Goal: Task Accomplishment & Management: Manage account settings

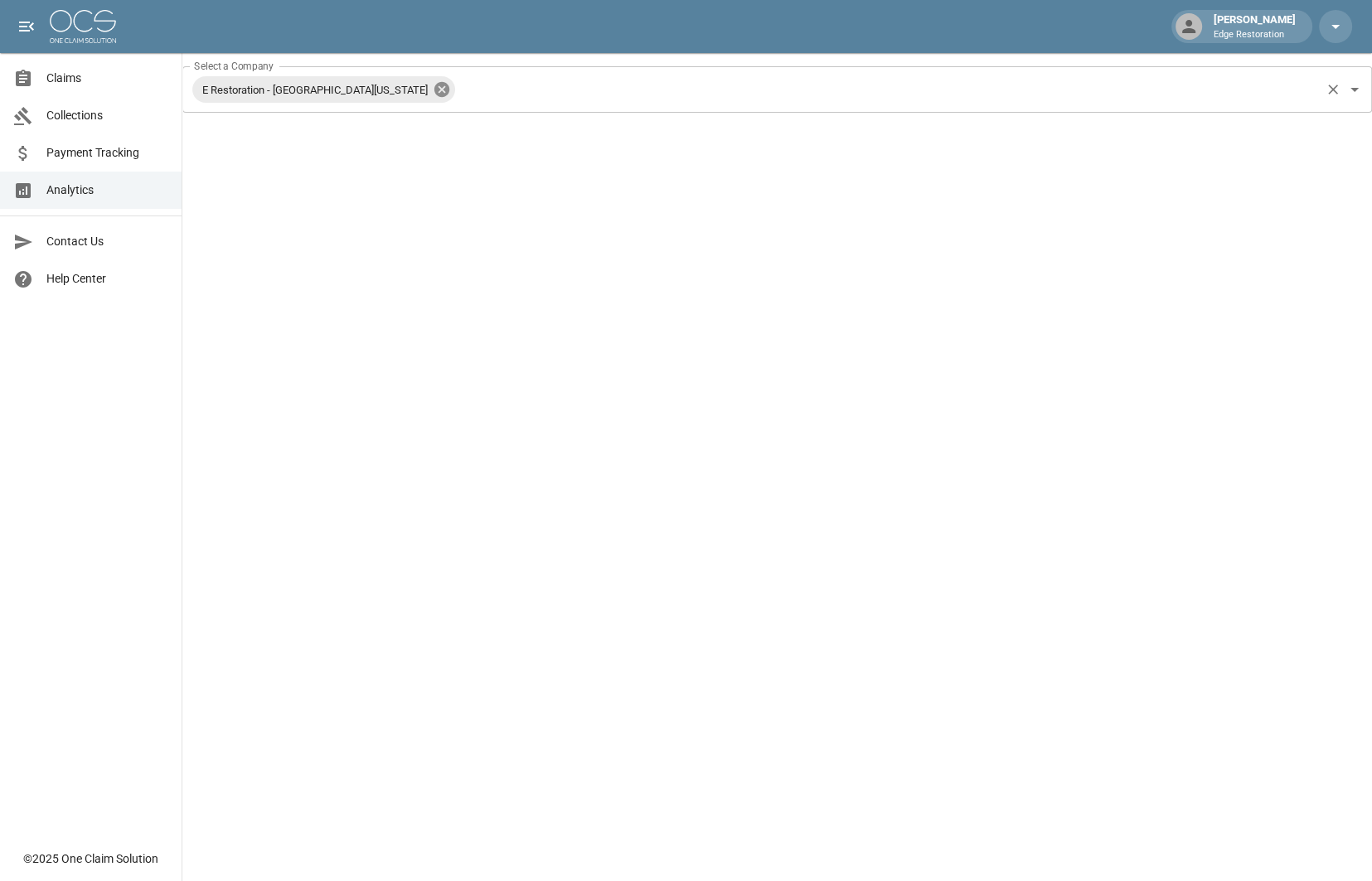
click at [434, 84] on icon at bounding box center [441, 89] width 15 height 15
click at [88, 92] on link "Claims" at bounding box center [90, 78] width 181 height 38
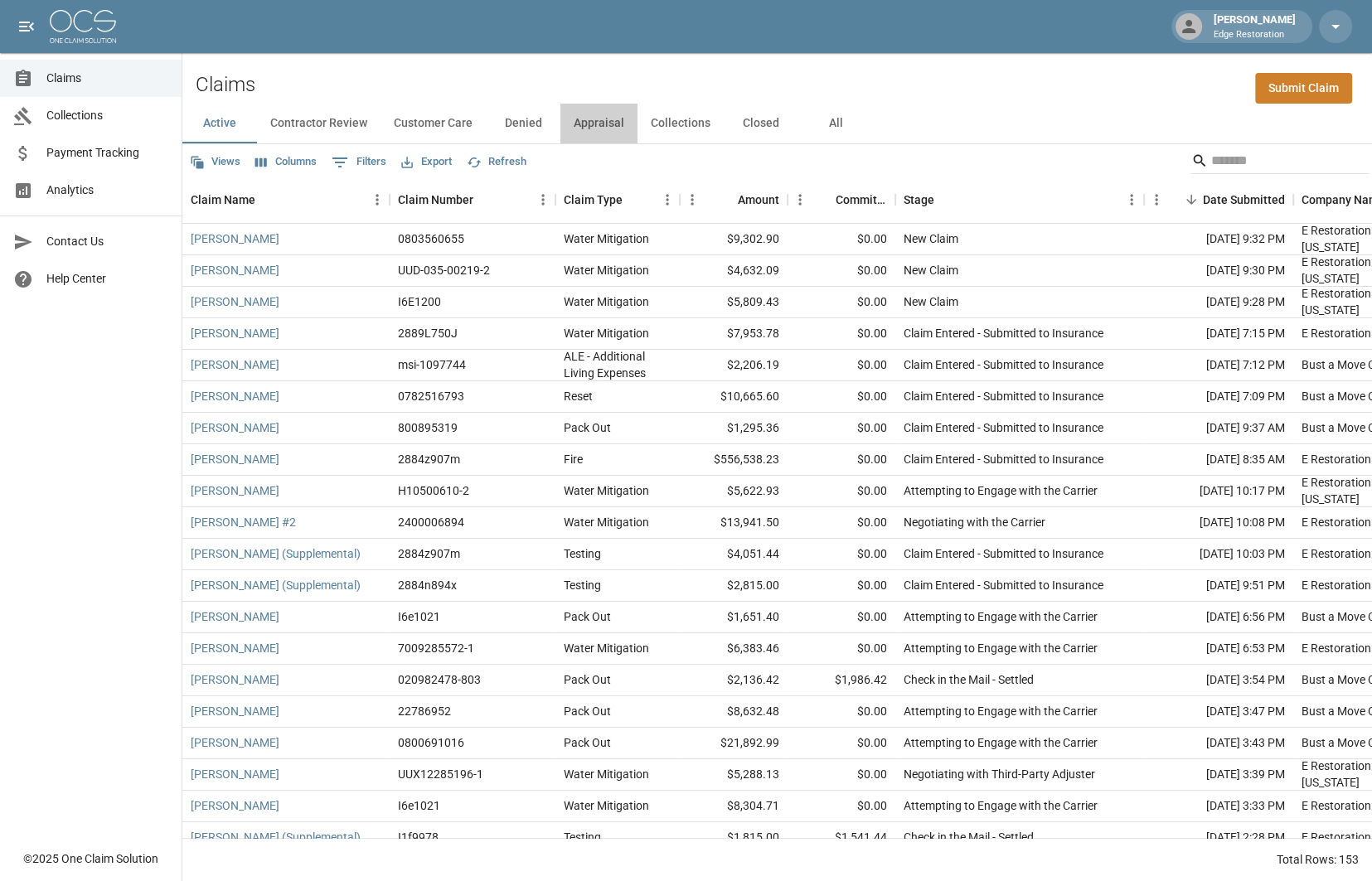
click at [616, 126] on button "Appraisal" at bounding box center [599, 124] width 77 height 40
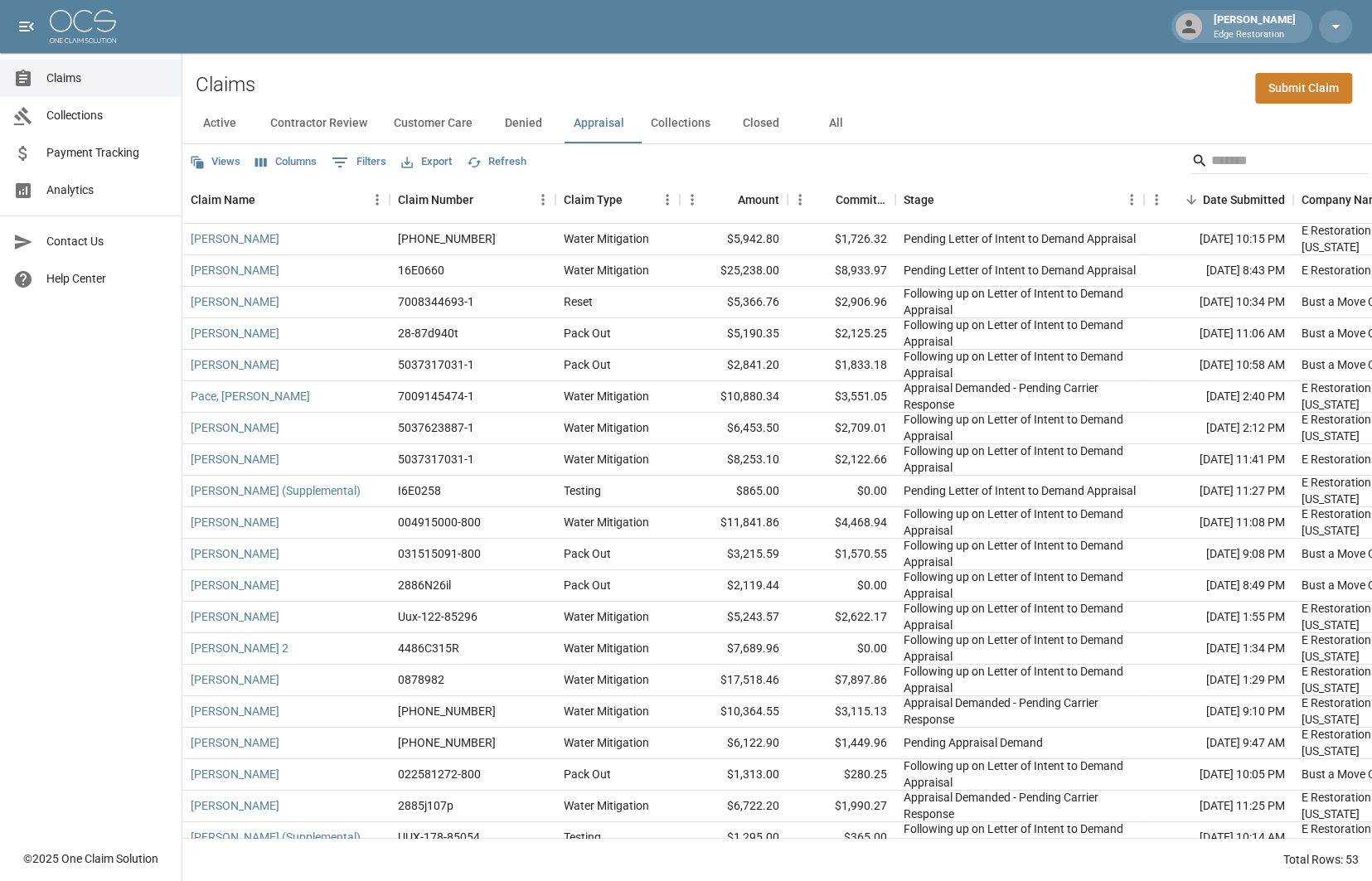
click at [223, 119] on button "Active" at bounding box center [219, 124] width 74 height 40
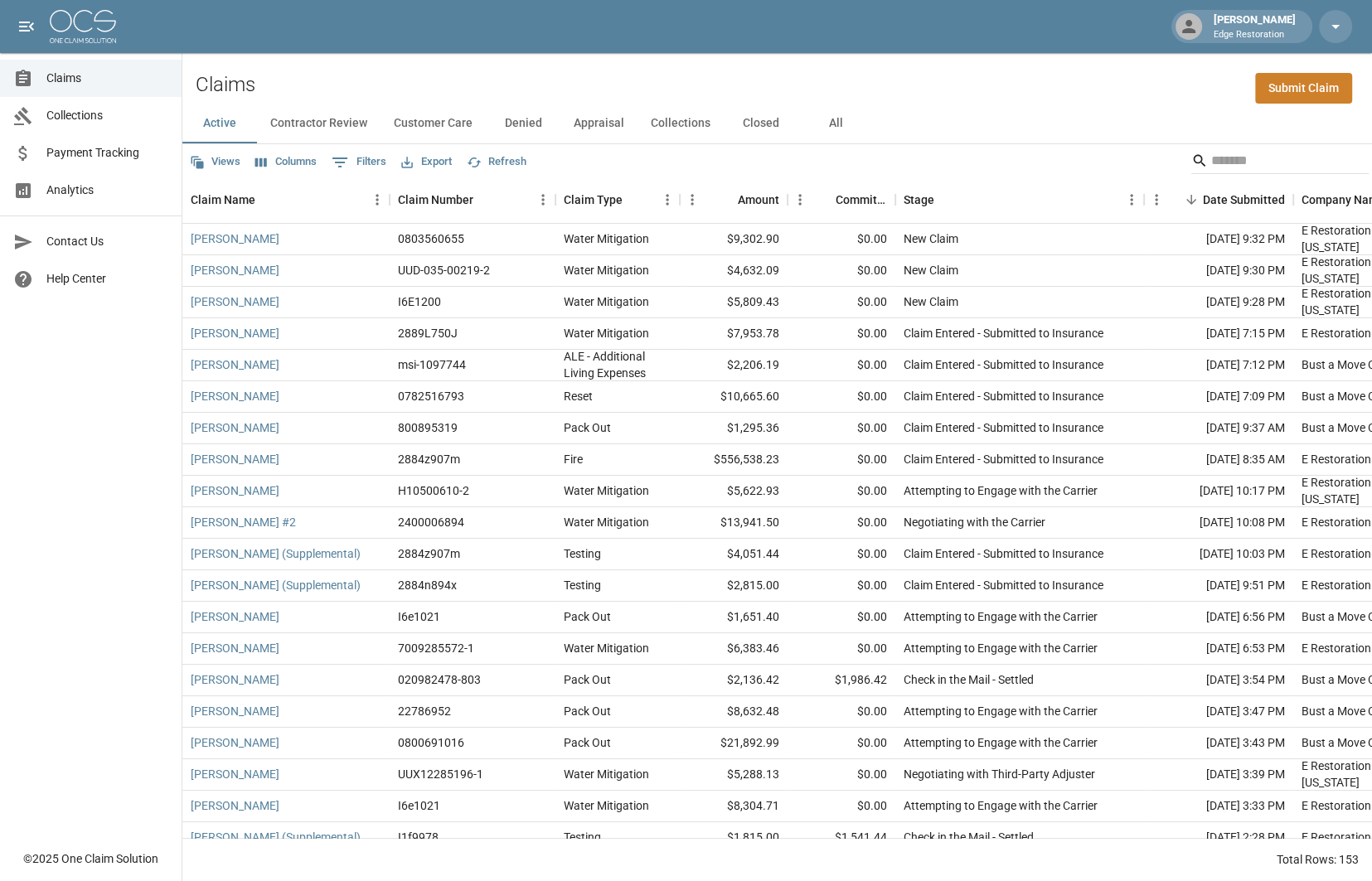
click at [271, 164] on button "Columns" at bounding box center [286, 162] width 69 height 26
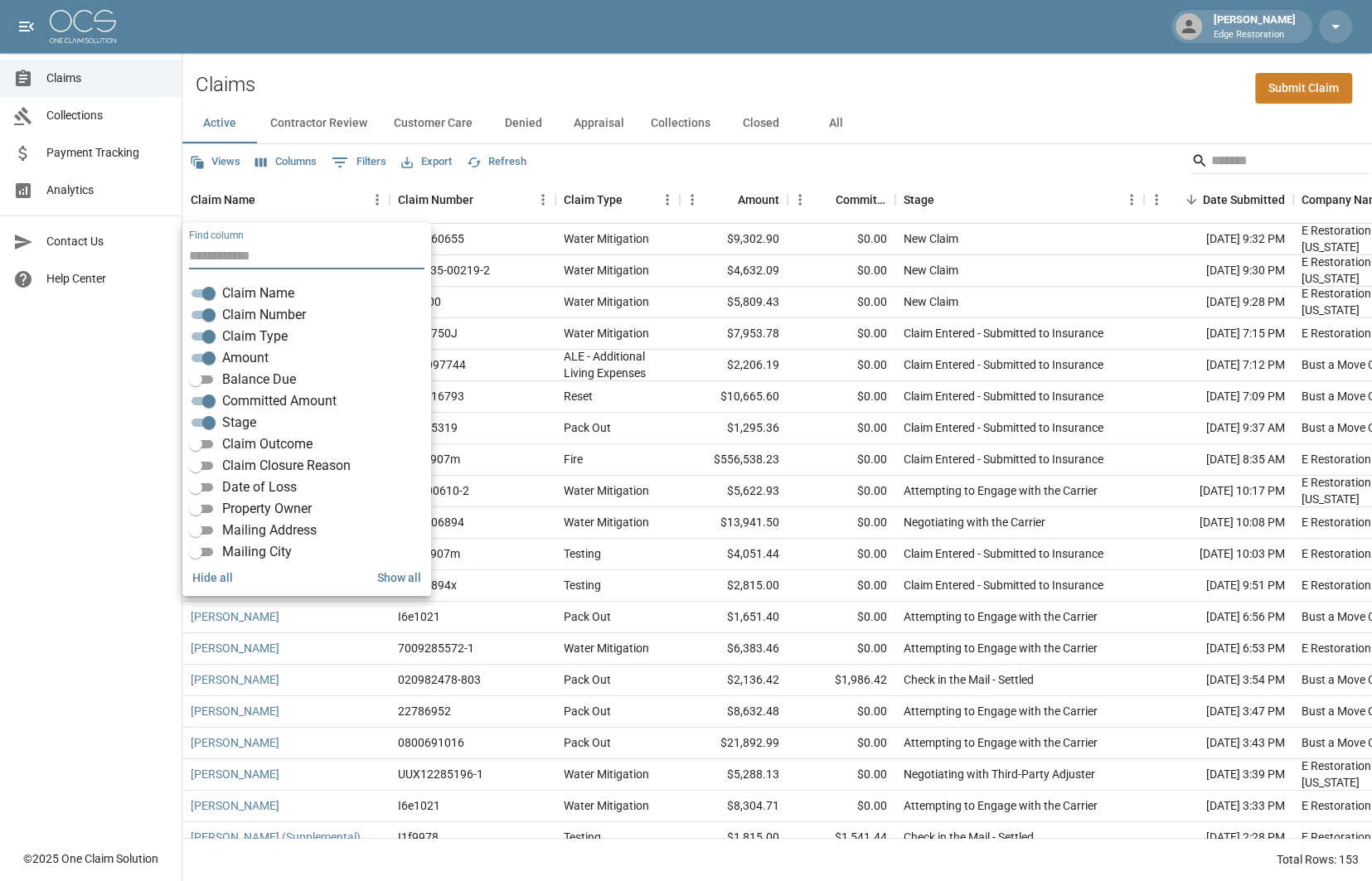
click at [358, 167] on button "0 Filters" at bounding box center [359, 162] width 63 height 27
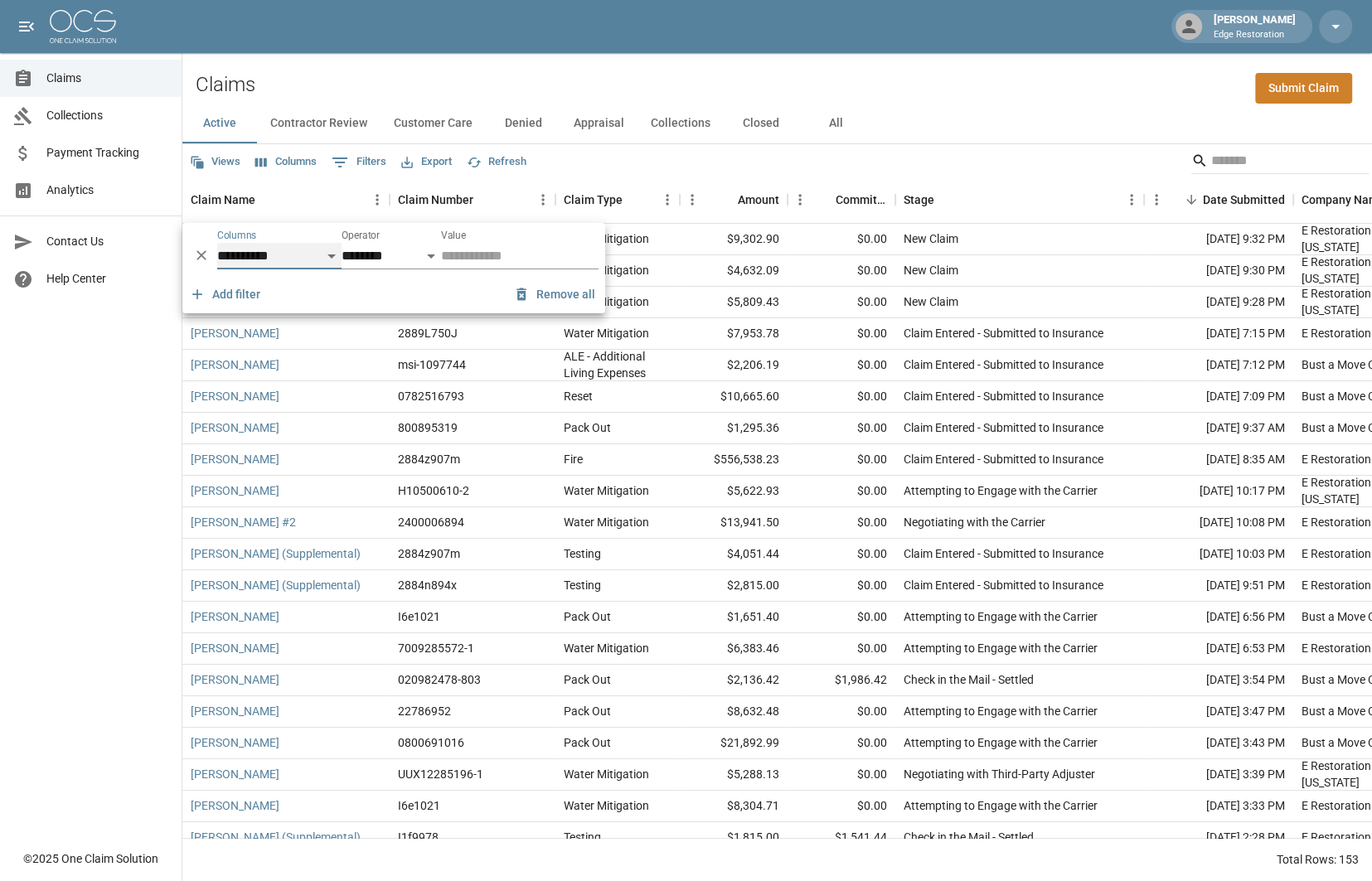
select select "**********"
select select "**"
select select "**********"
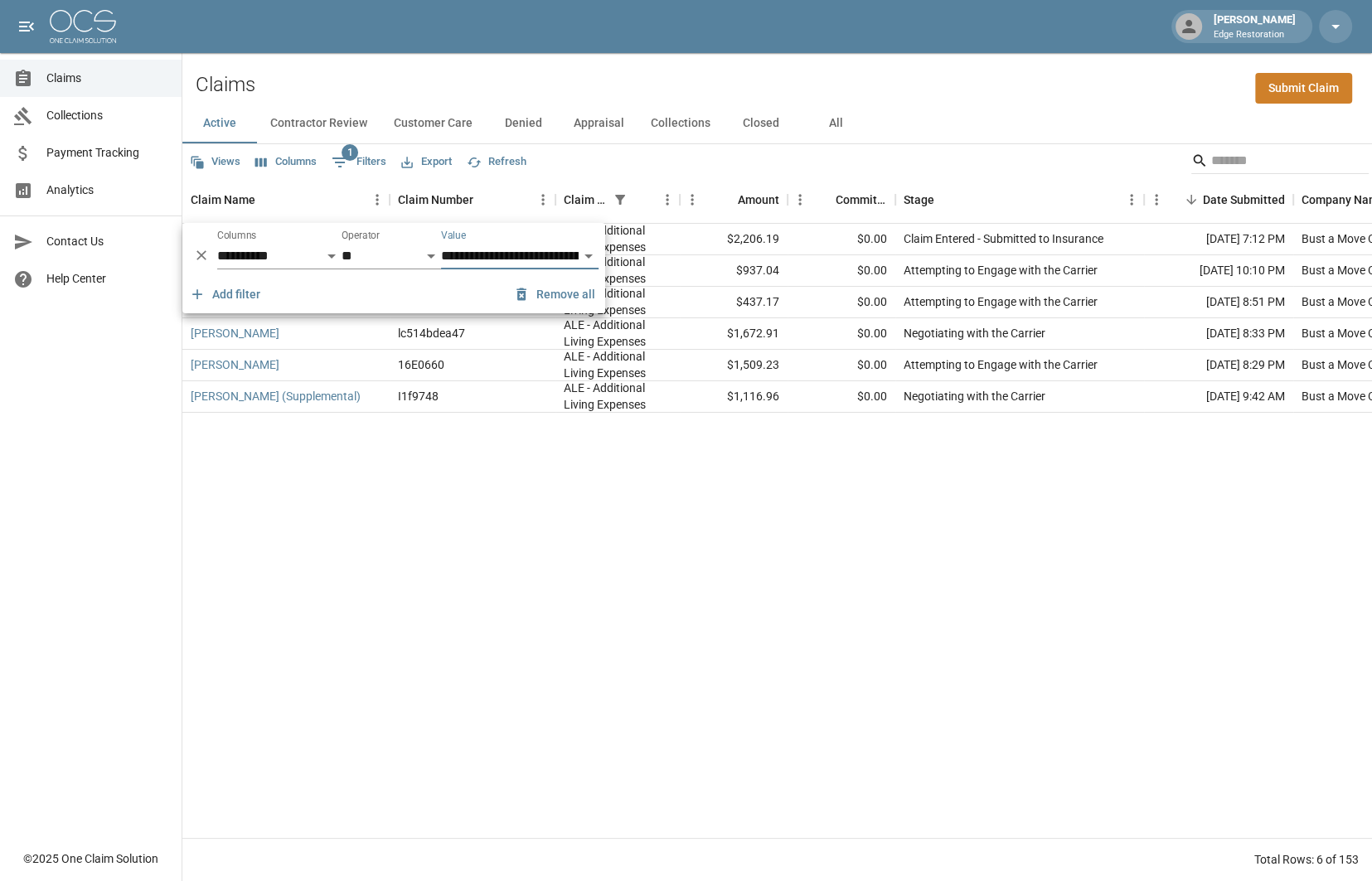
click at [1034, 130] on div "Active Contractor Review Customer Care Denied Appraisal Collections Closed All" at bounding box center [777, 124] width 1190 height 40
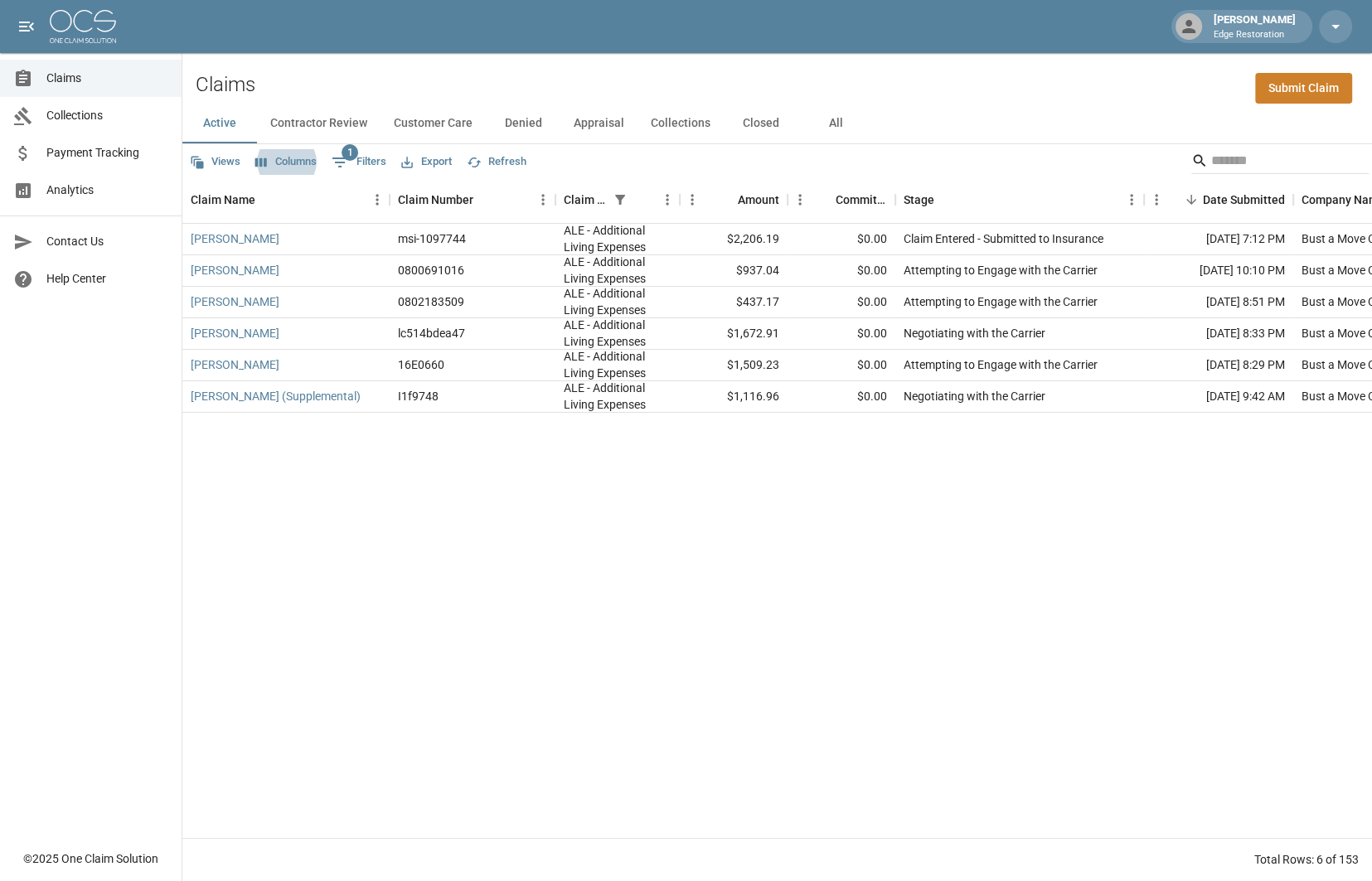
click at [822, 131] on button "All" at bounding box center [835, 124] width 74 height 40
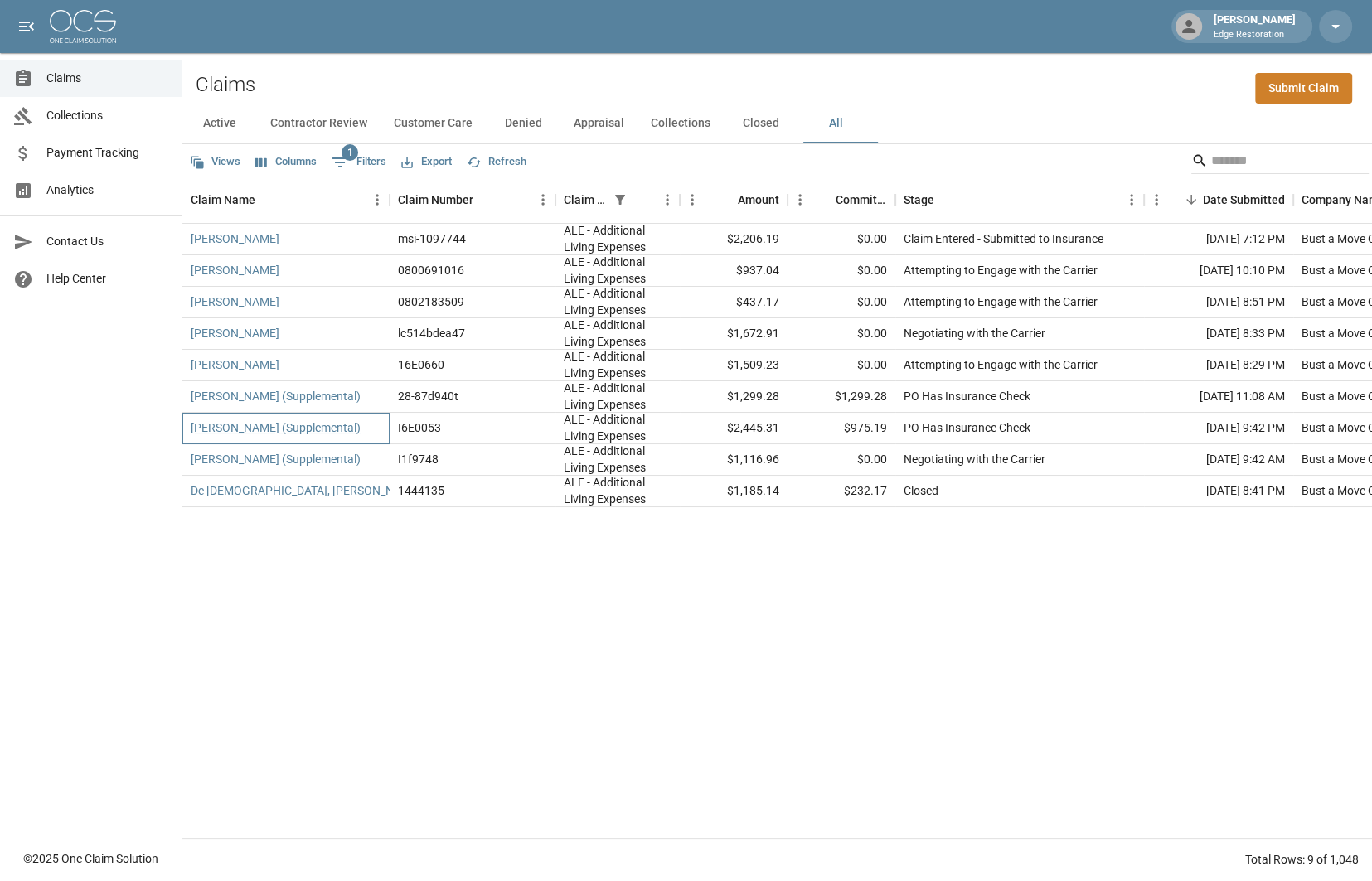
click at [300, 430] on link "[PERSON_NAME] (Supplemental)" at bounding box center [275, 427] width 170 height 17
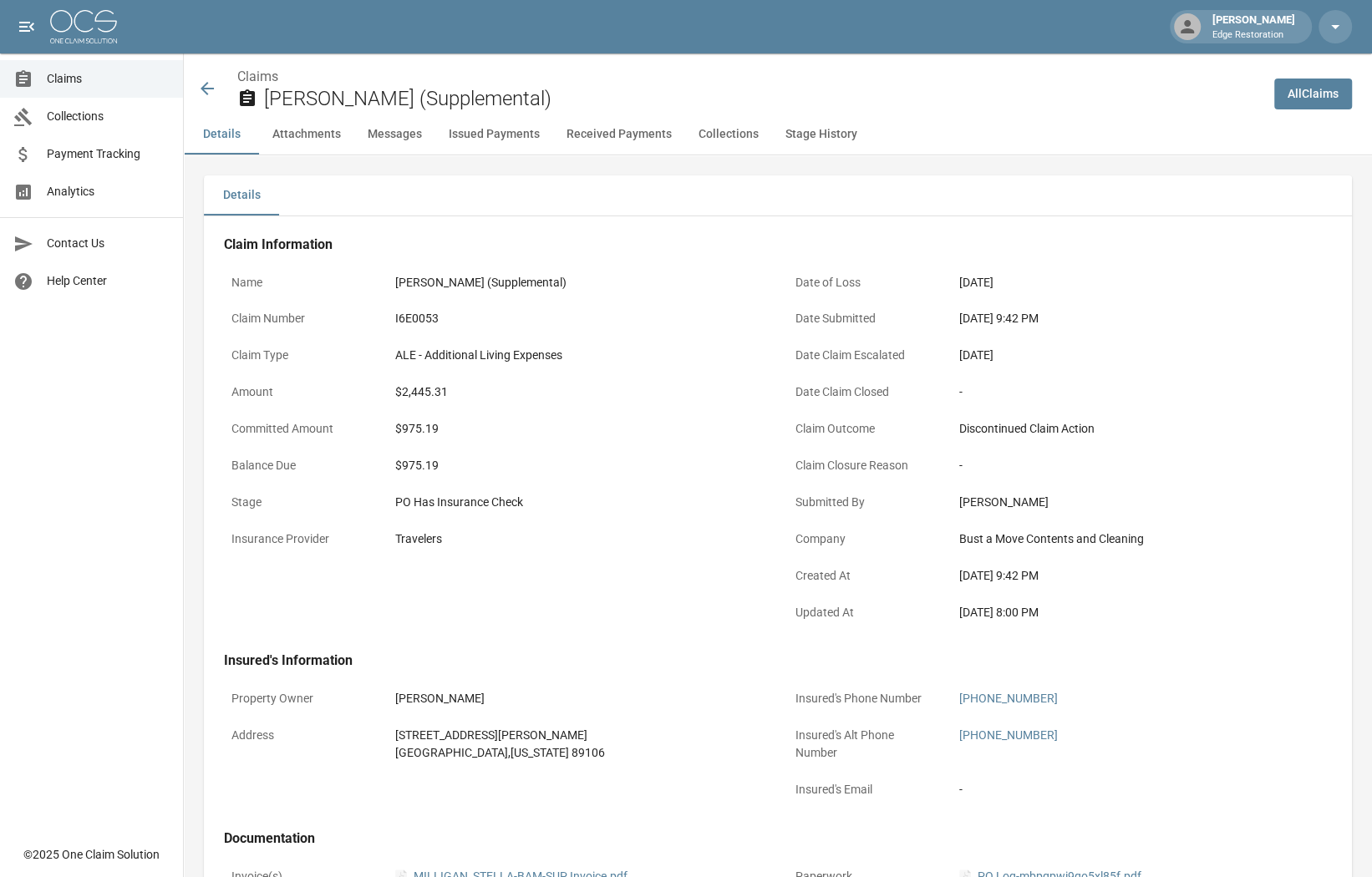
scroll to position [558, 0]
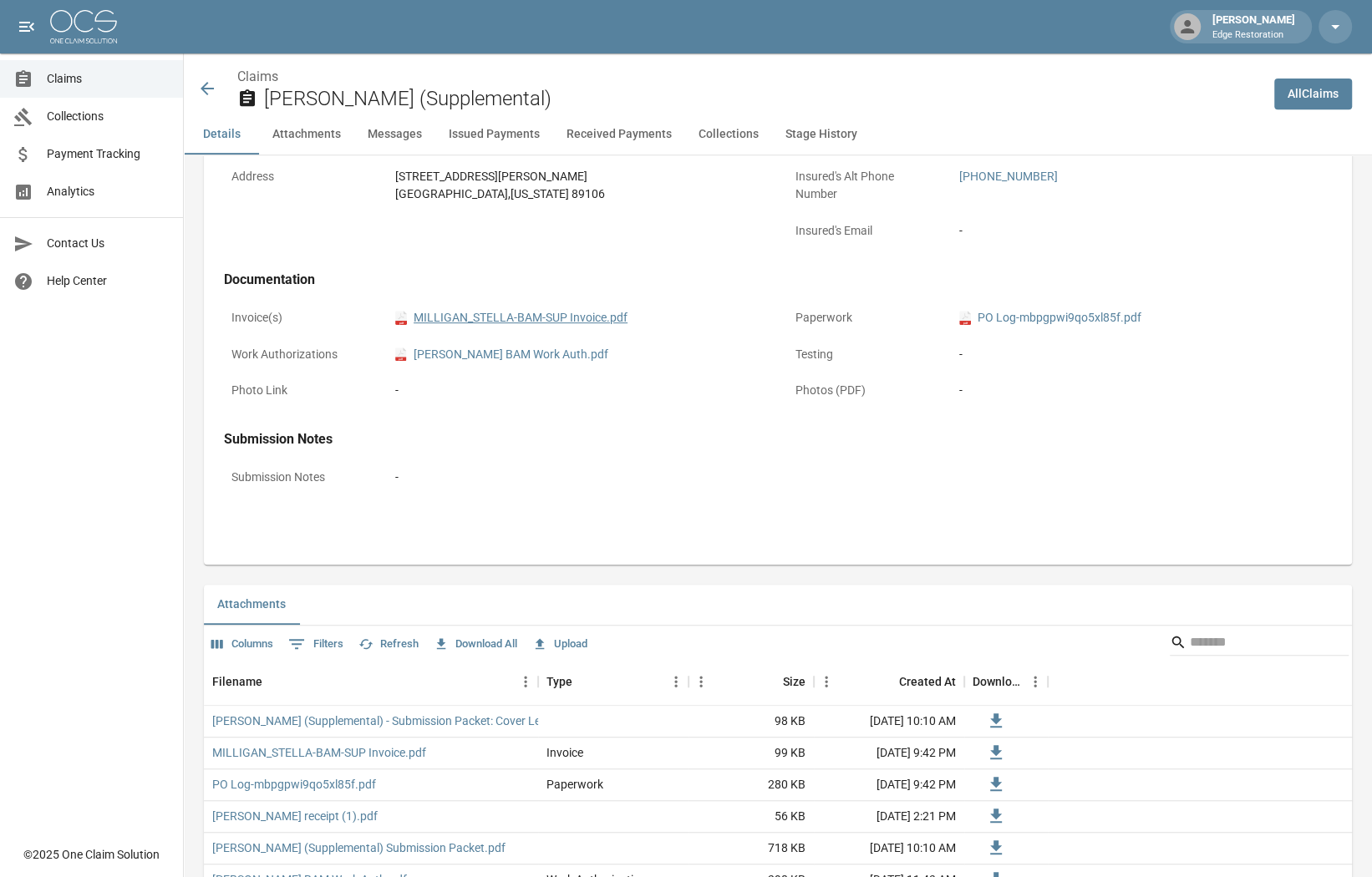
click at [533, 309] on link "pdf MILLIGAN_STELLA-BAM-SUP Invoice.pdf" at bounding box center [511, 318] width 232 height 18
click at [1052, 313] on link "pdf PO Log-mbpgpwi9qo5xl85f.pdf" at bounding box center [1050, 318] width 182 height 18
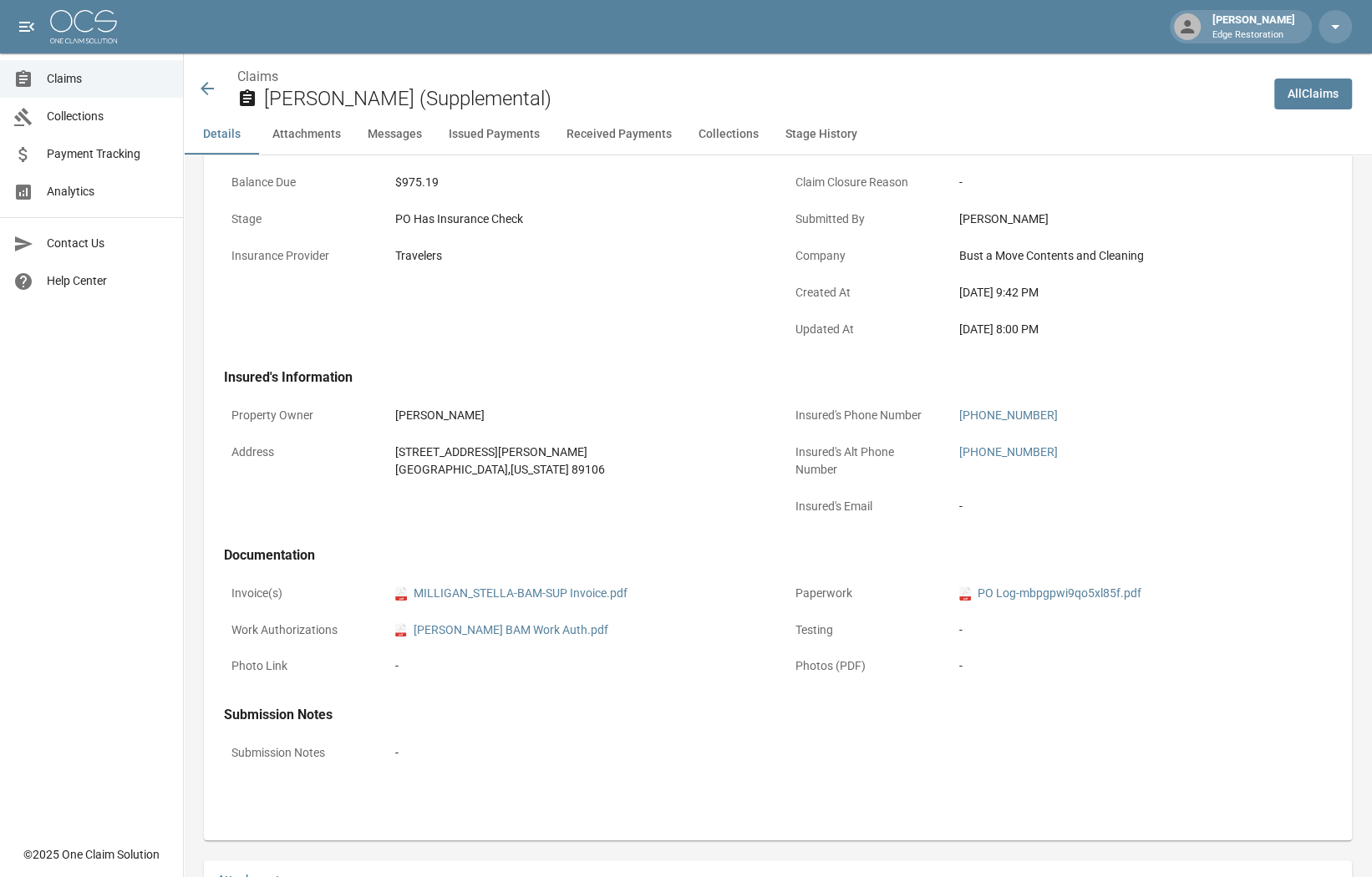
scroll to position [0, 0]
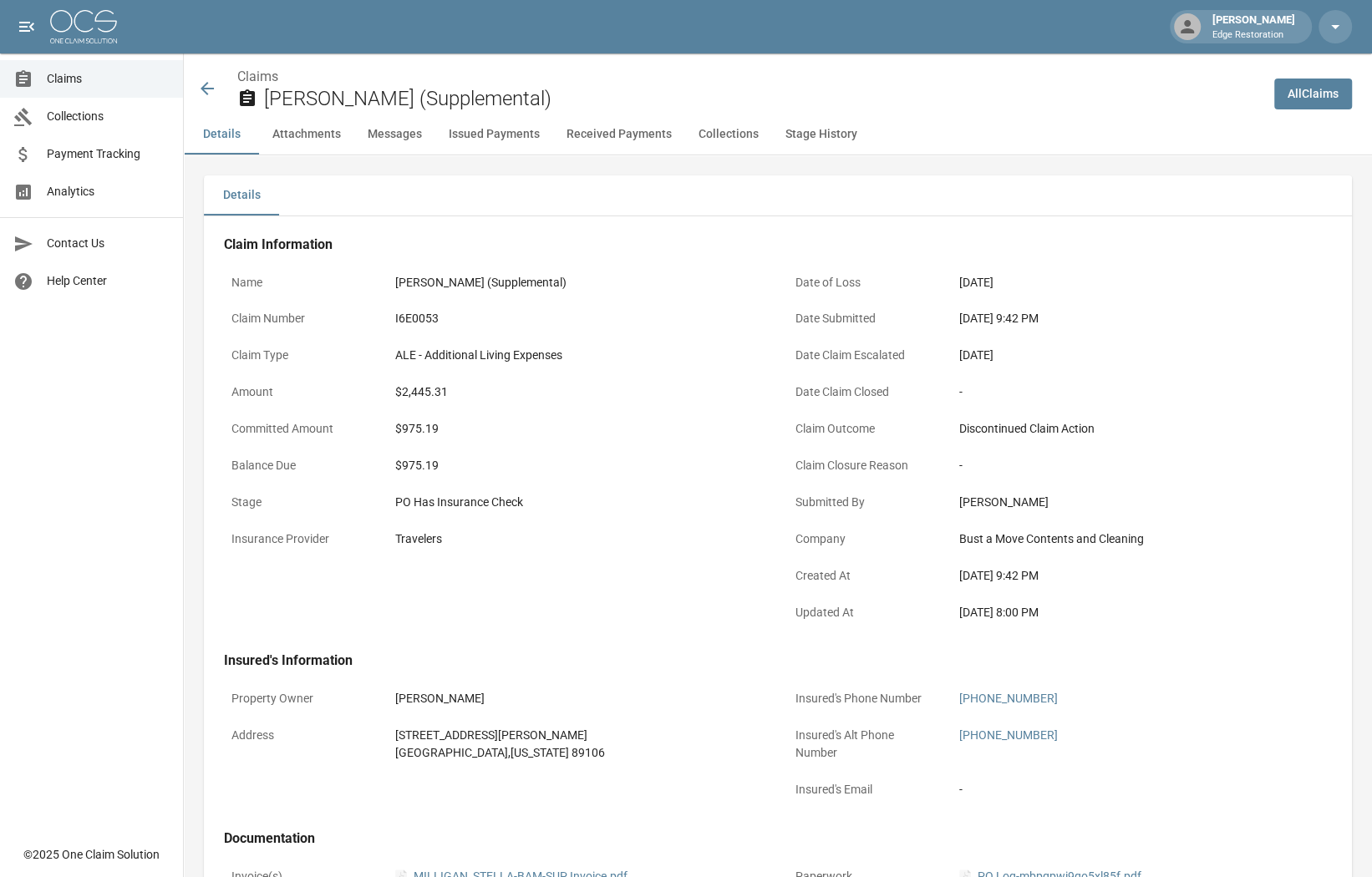
click at [204, 94] on icon at bounding box center [207, 89] width 20 height 20
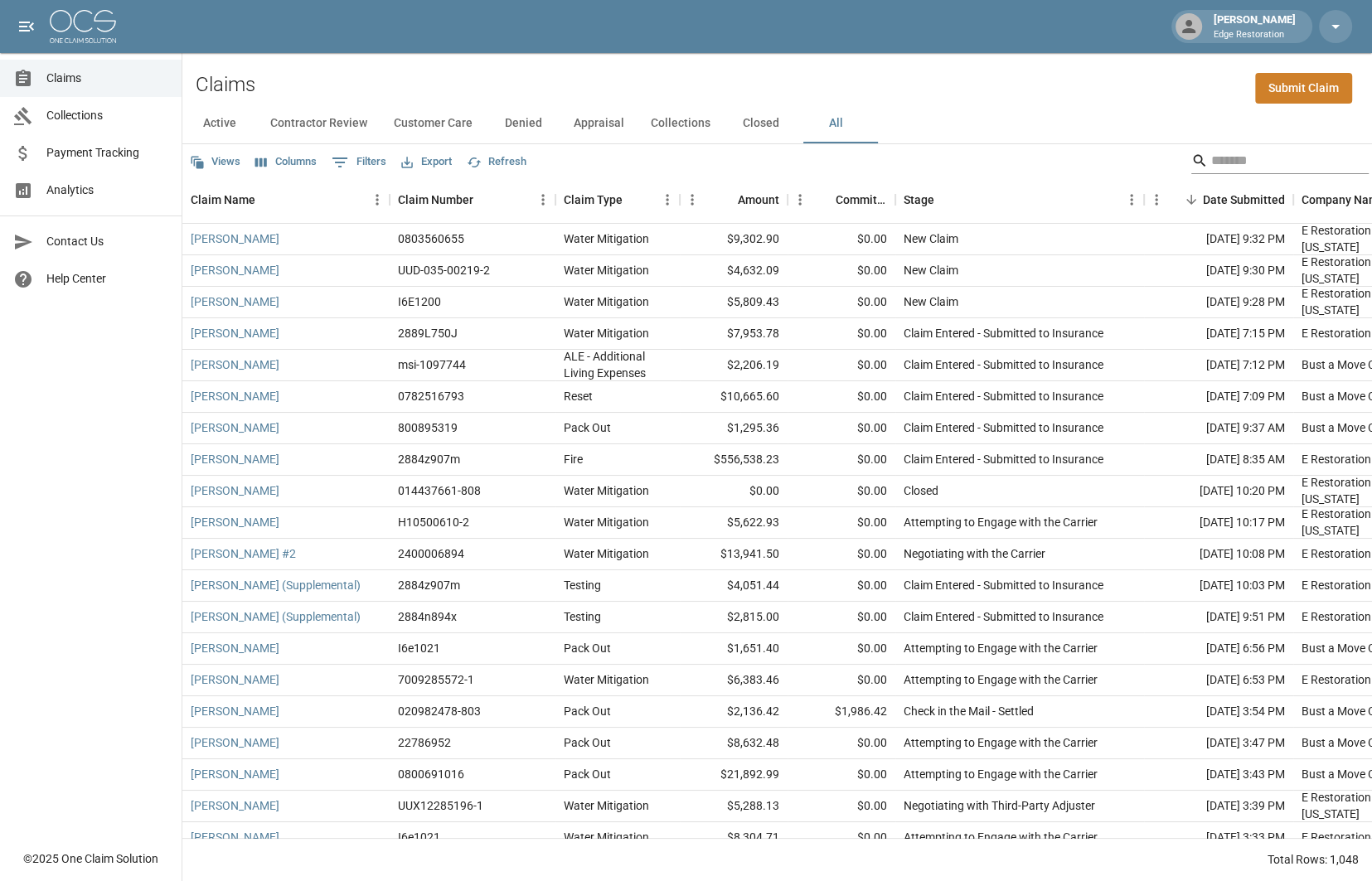
click at [1228, 162] on input "Search" at bounding box center [1277, 161] width 133 height 27
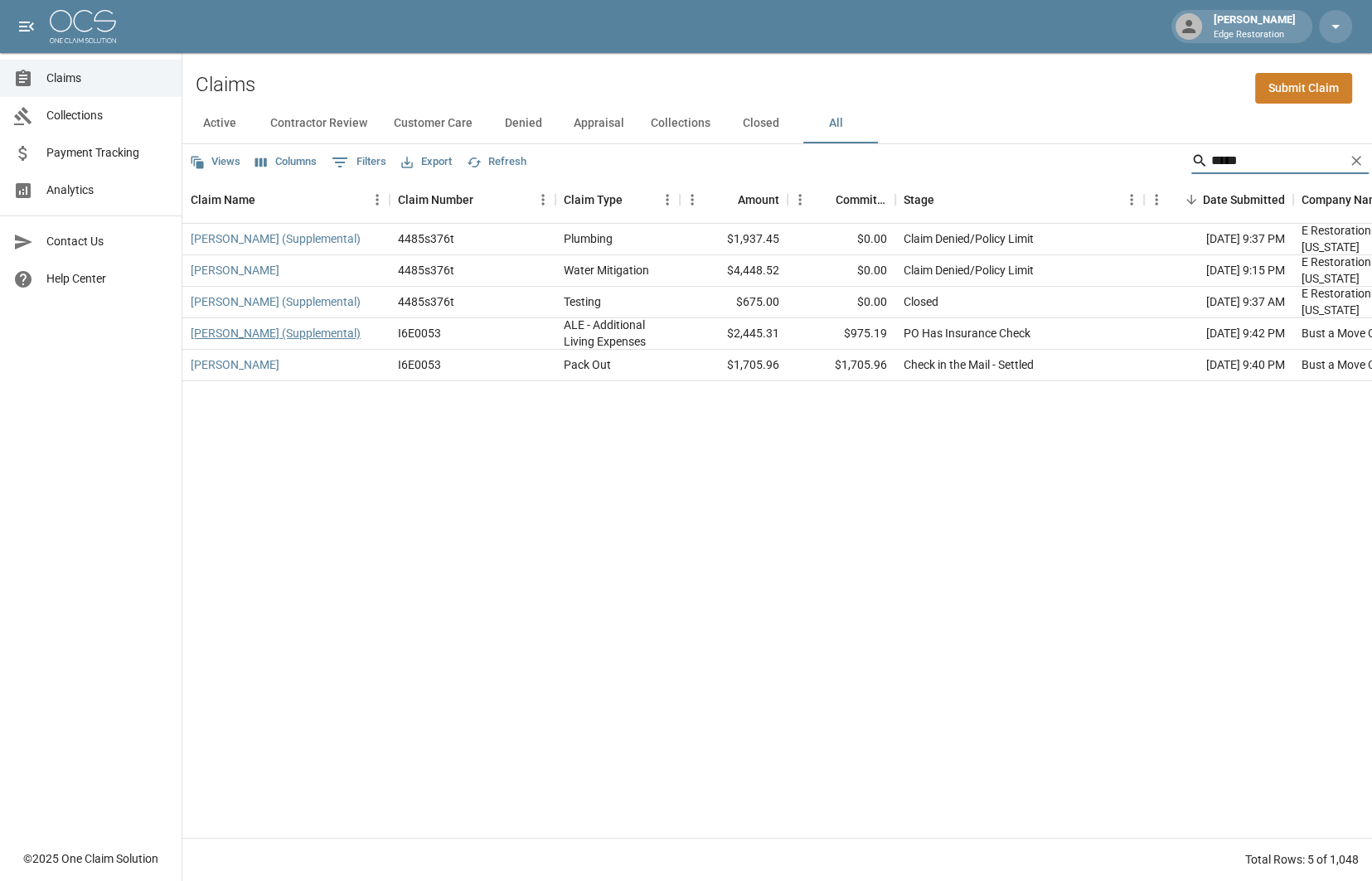
type input "*****"
click at [327, 332] on link "[PERSON_NAME] (Supplemental)" at bounding box center [275, 333] width 170 height 17
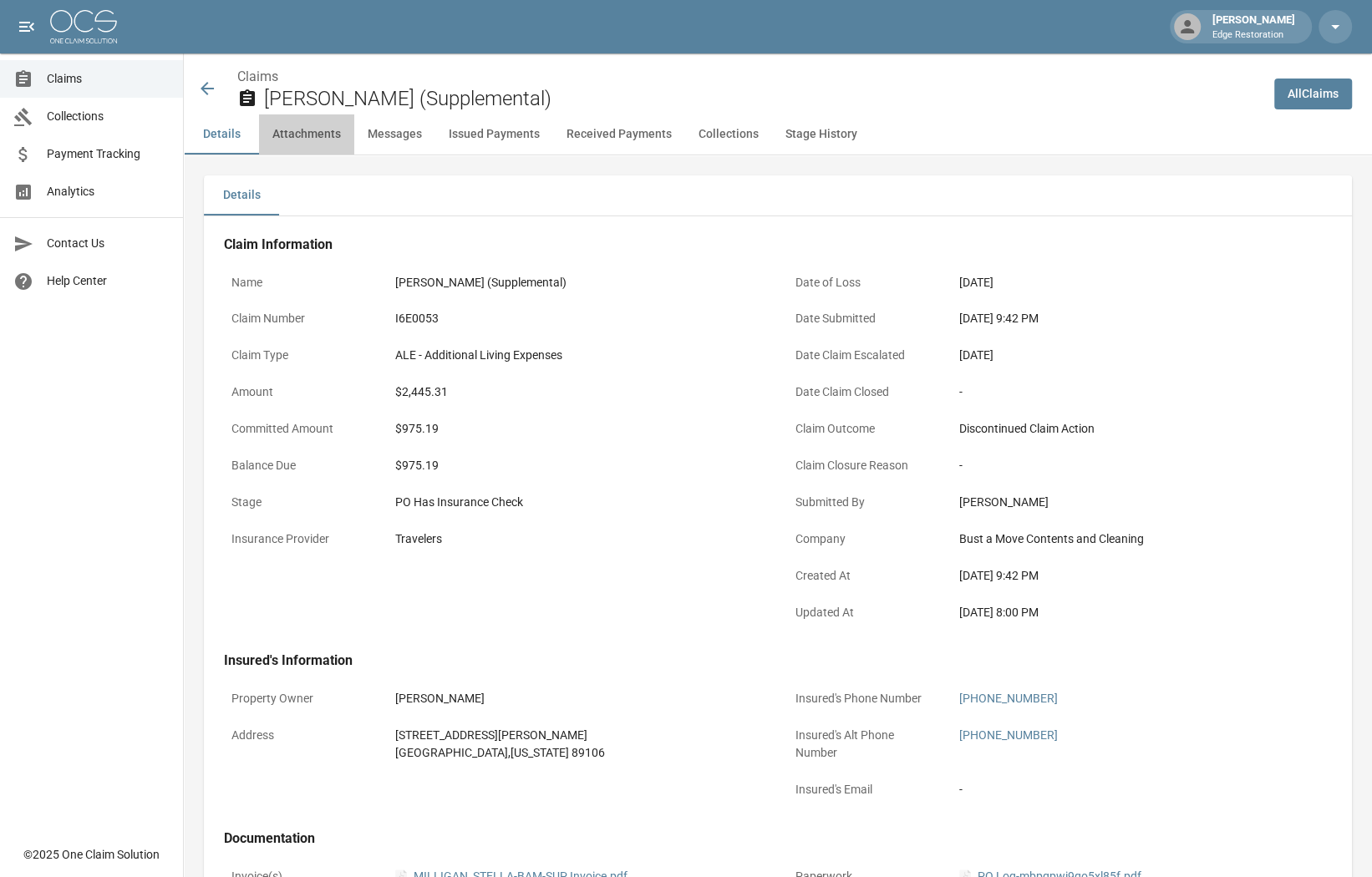
click at [329, 133] on button "Attachments" at bounding box center [306, 135] width 95 height 40
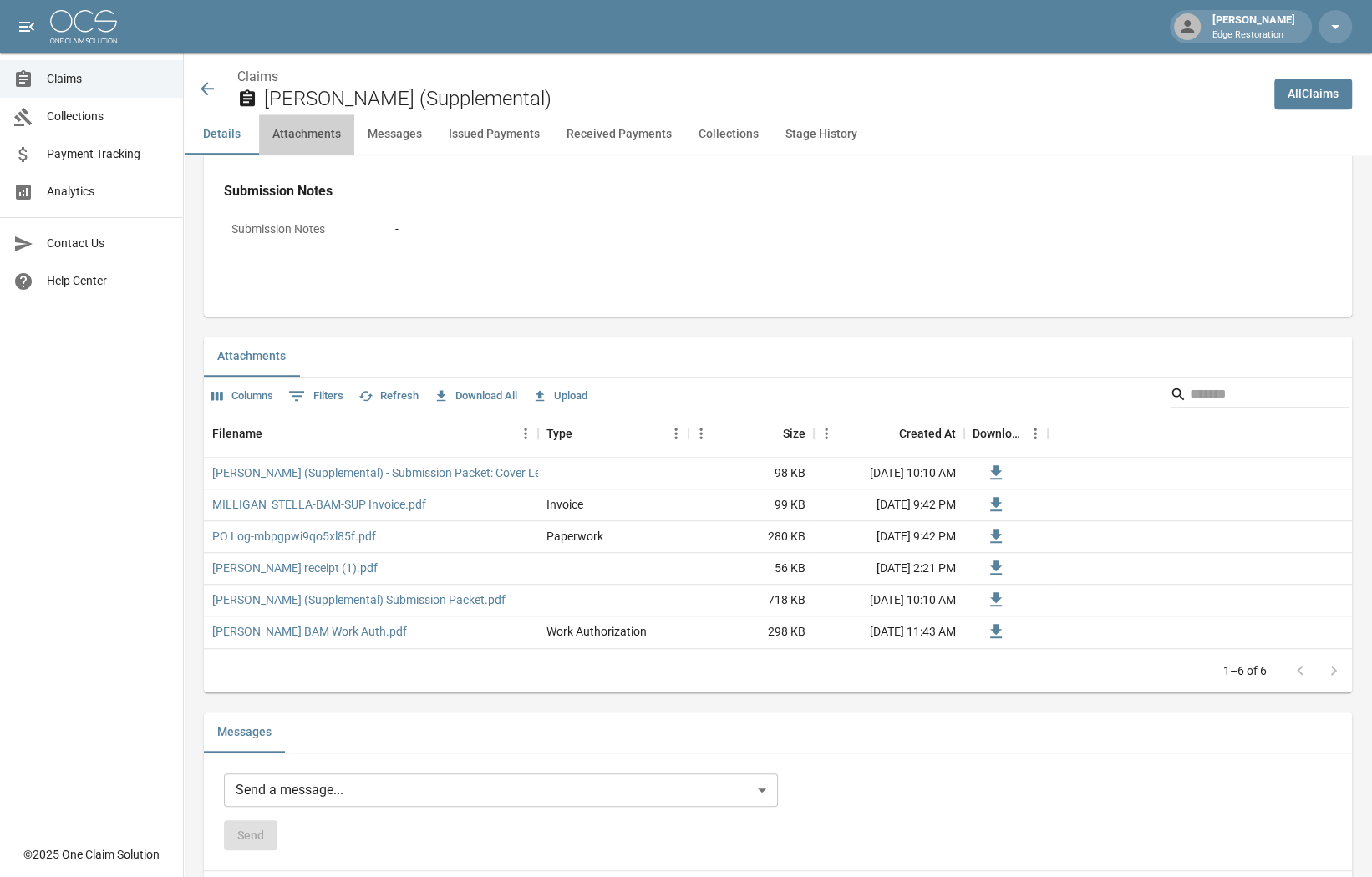
scroll to position [929, 0]
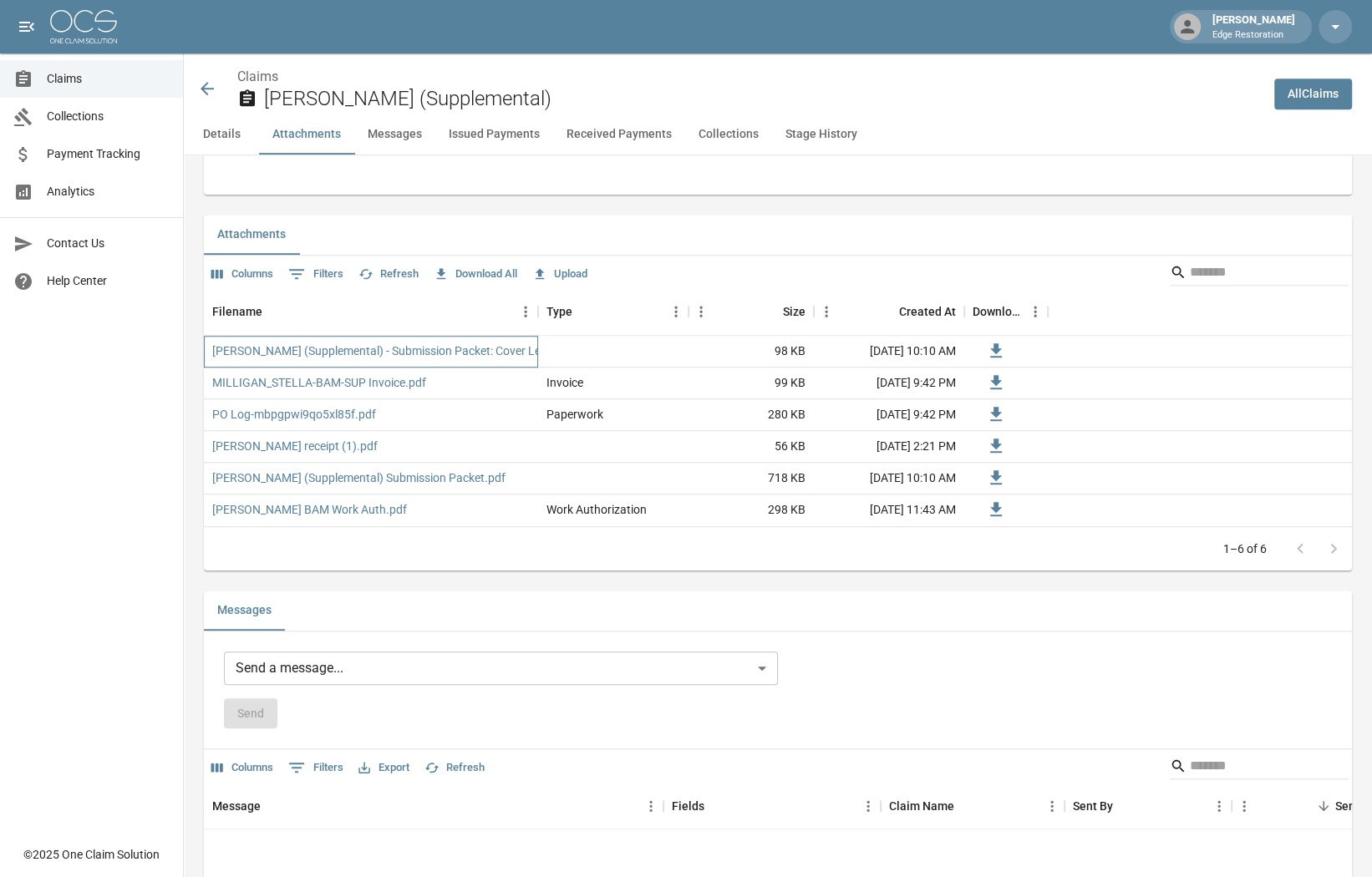
click at [389, 359] on div "Stella Milligan (Supplemental) - Submission Packet: Cover Letter.pdf" at bounding box center [371, 352] width 334 height 32
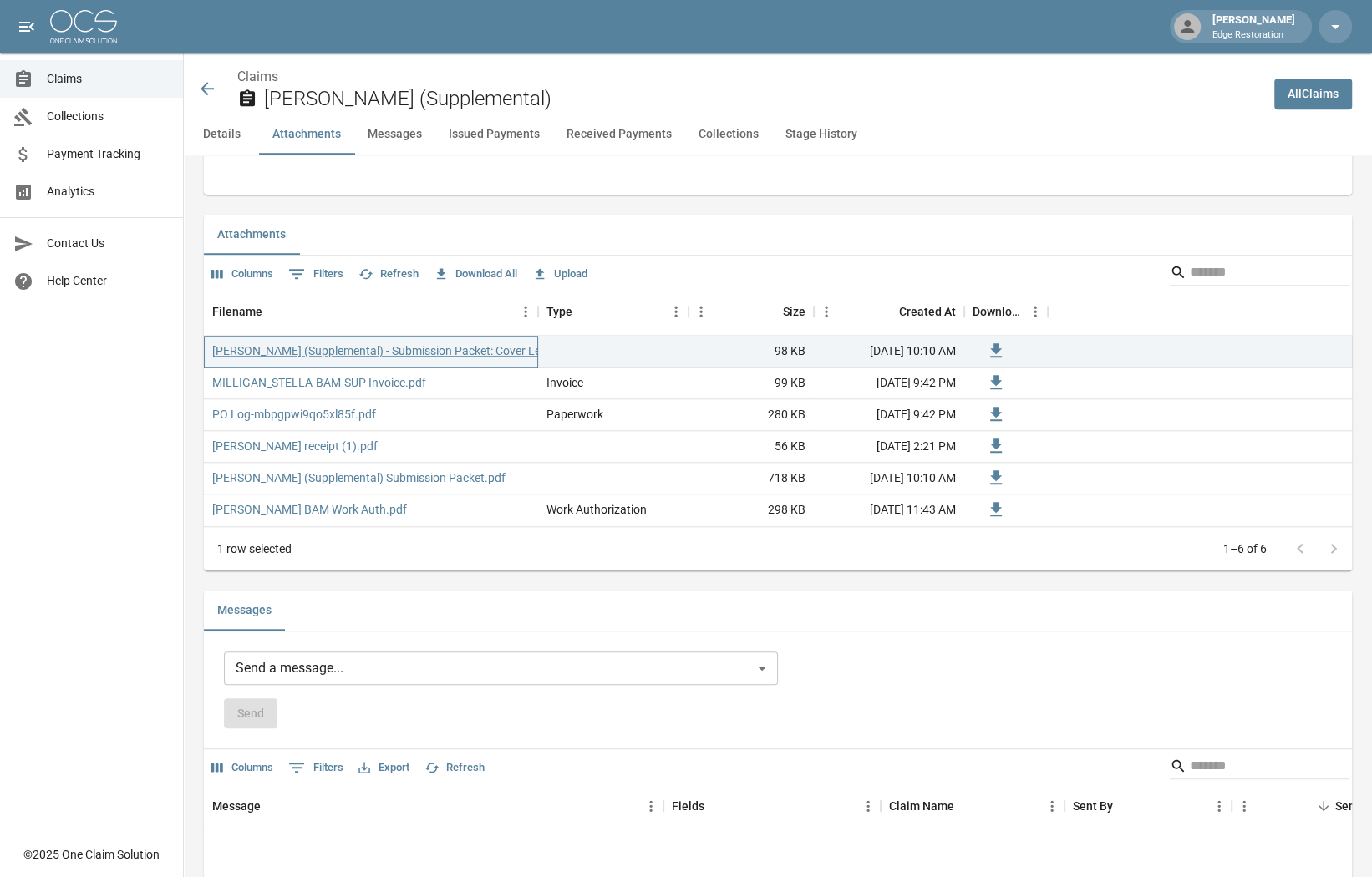
click at [400, 351] on link "Stella Milligan (Supplemental) - Submission Packet: Cover Letter.pdf" at bounding box center [395, 351] width 367 height 17
click at [301, 408] on link "PO Log-mbpgpwi9qo5xl85f.pdf" at bounding box center [294, 414] width 164 height 17
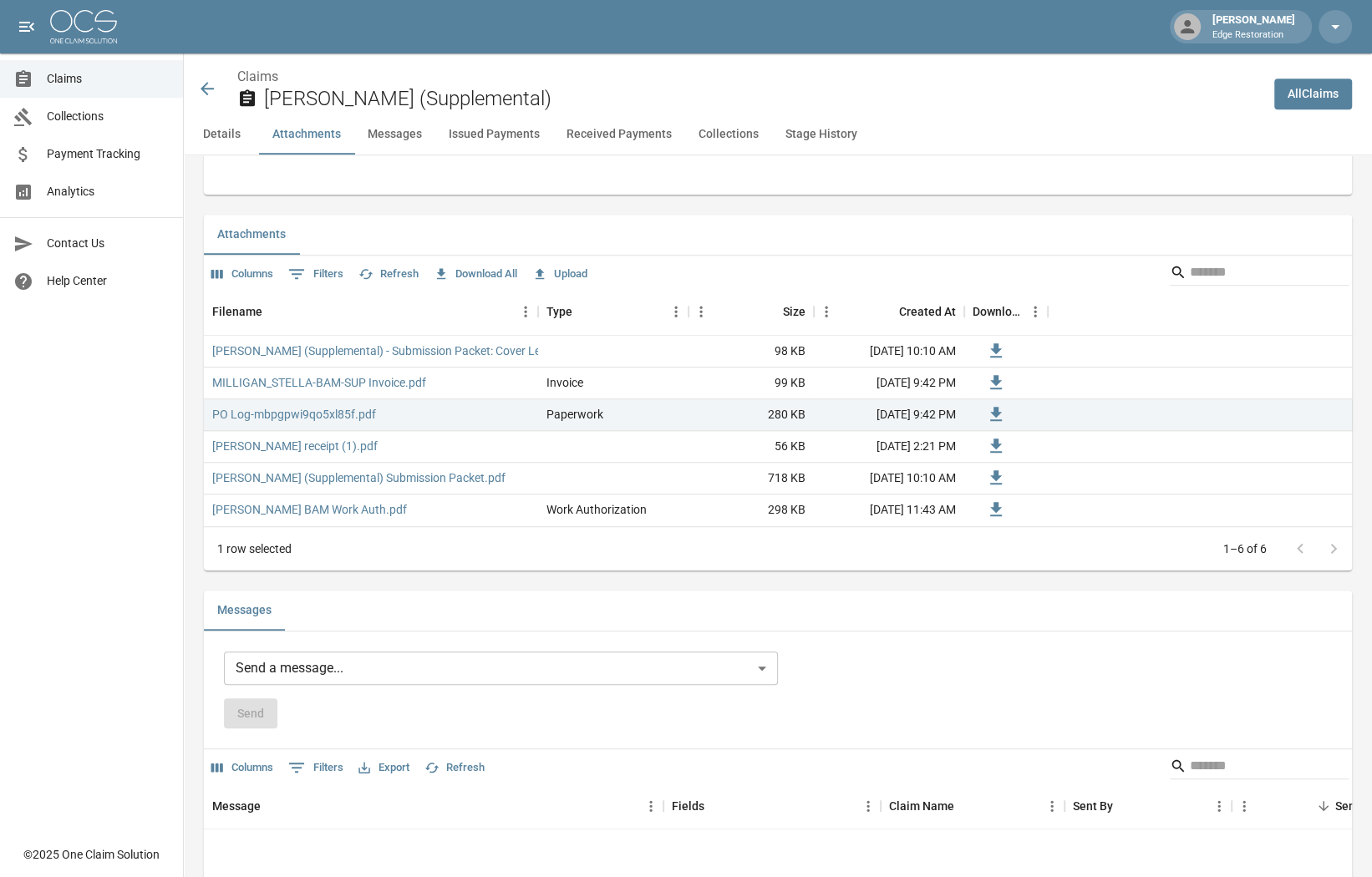
click at [215, 86] on div "Claims Stella Milligan (Supplemental)" at bounding box center [728, 89] width 1063 height 44
click at [206, 89] on icon at bounding box center [207, 89] width 20 height 20
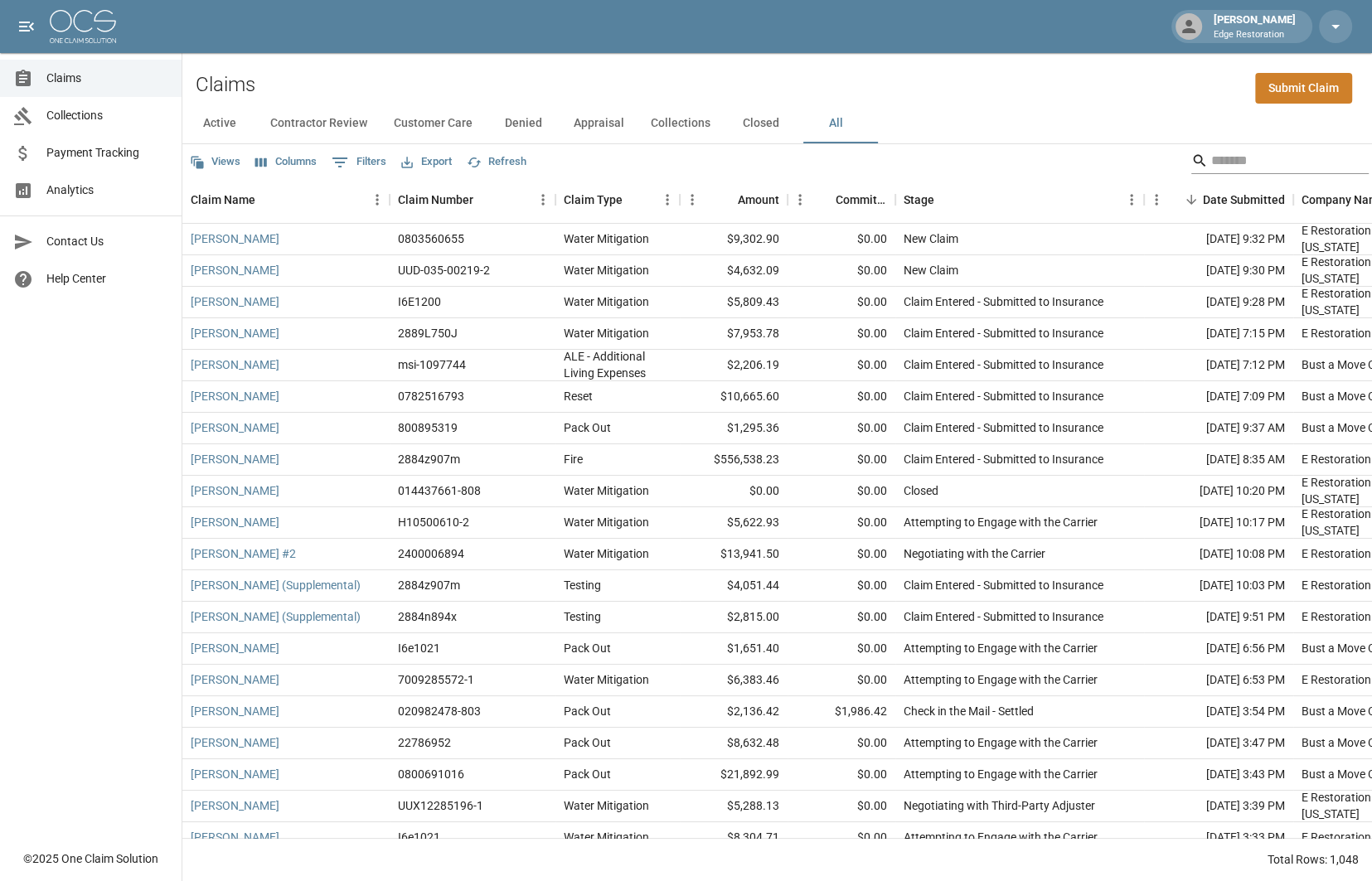
click at [1231, 151] on input "Search" at bounding box center [1277, 161] width 133 height 27
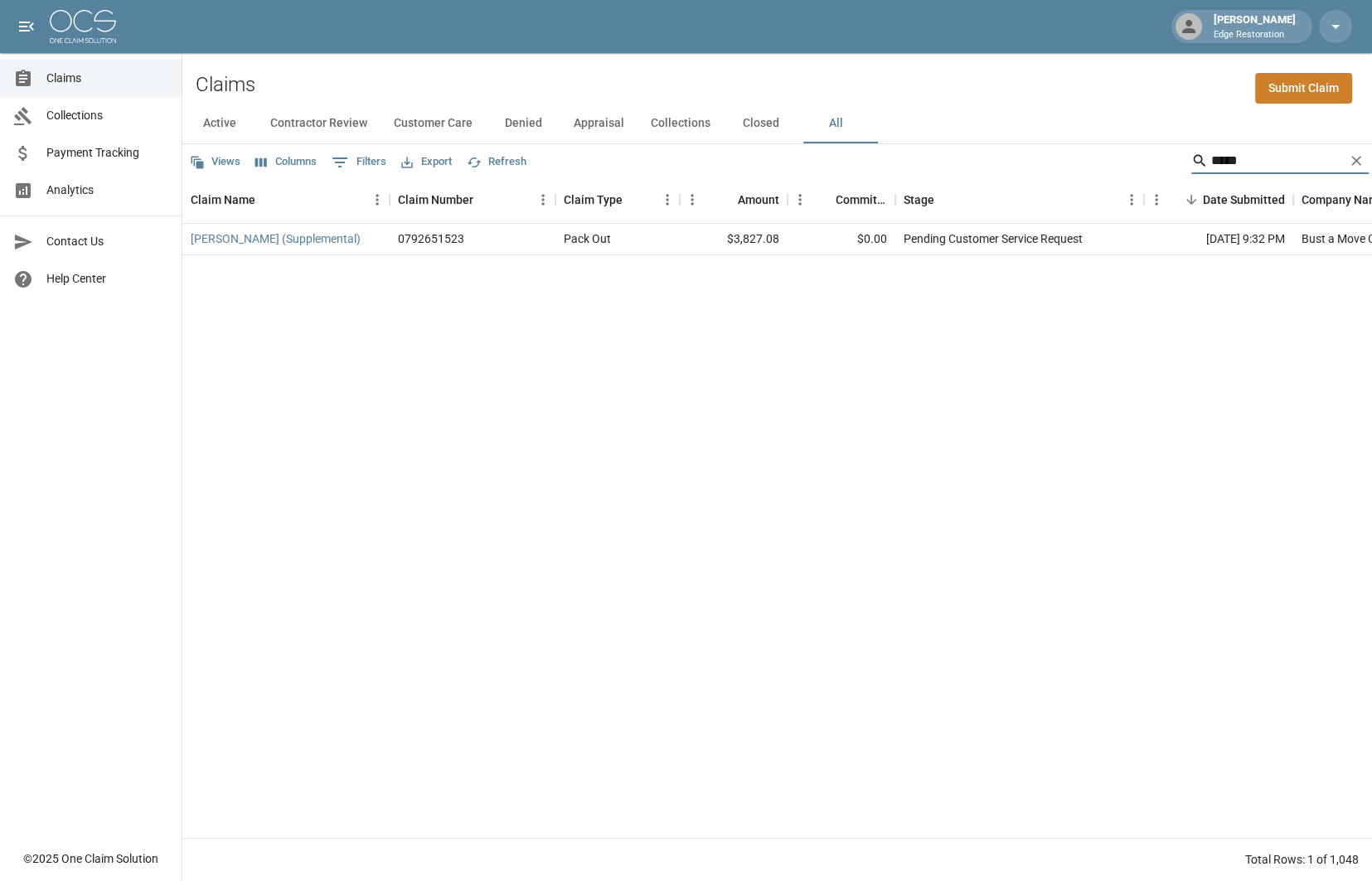
type input "*****"
drag, startPoint x: 1160, startPoint y: 329, endPoint x: 320, endPoint y: 241, distance: 844.6
click at [320, 241] on link "Mario Valladares (Supplemental)" at bounding box center [275, 238] width 170 height 17
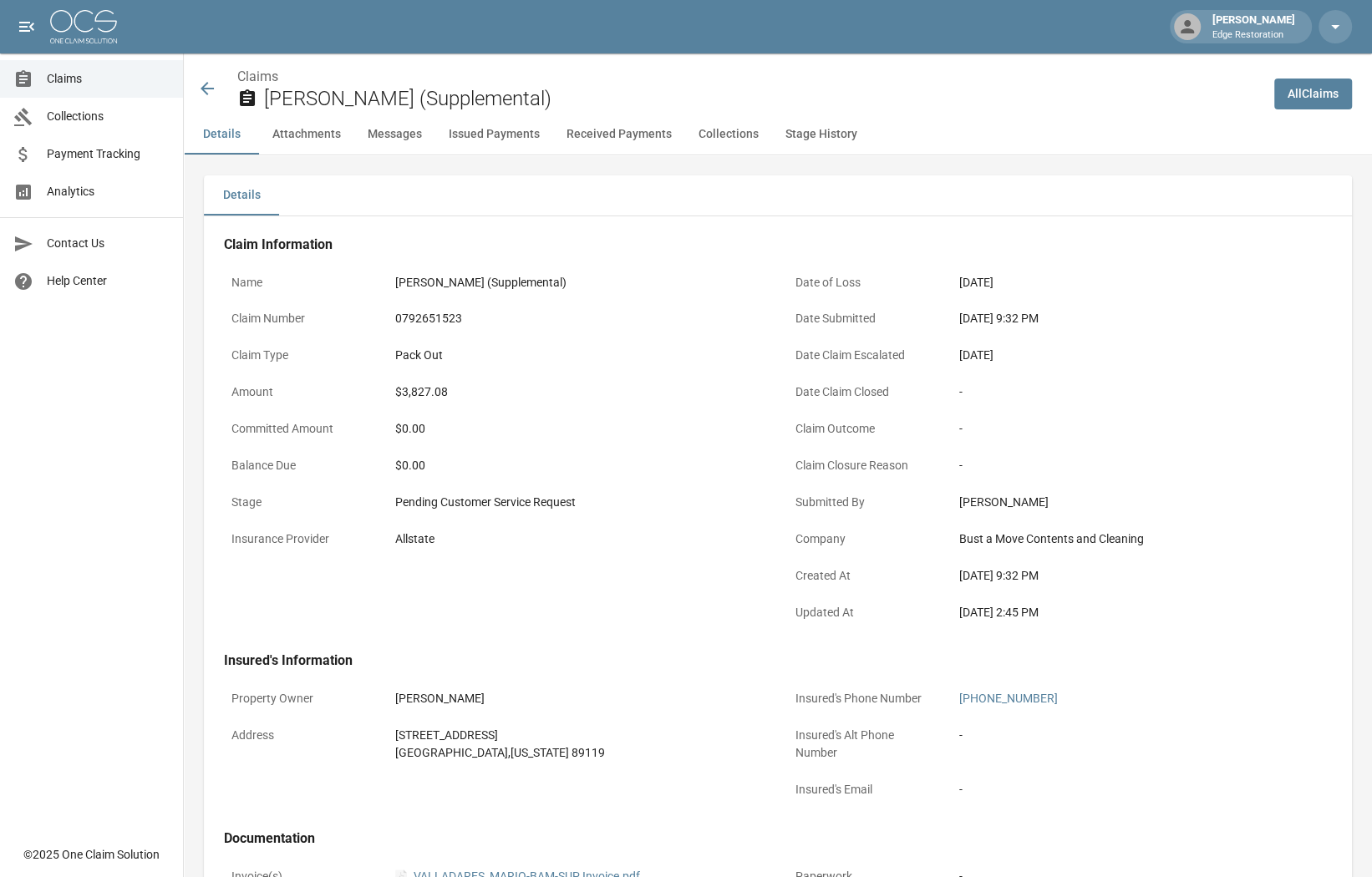
click at [321, 138] on button "Attachments" at bounding box center [306, 135] width 95 height 40
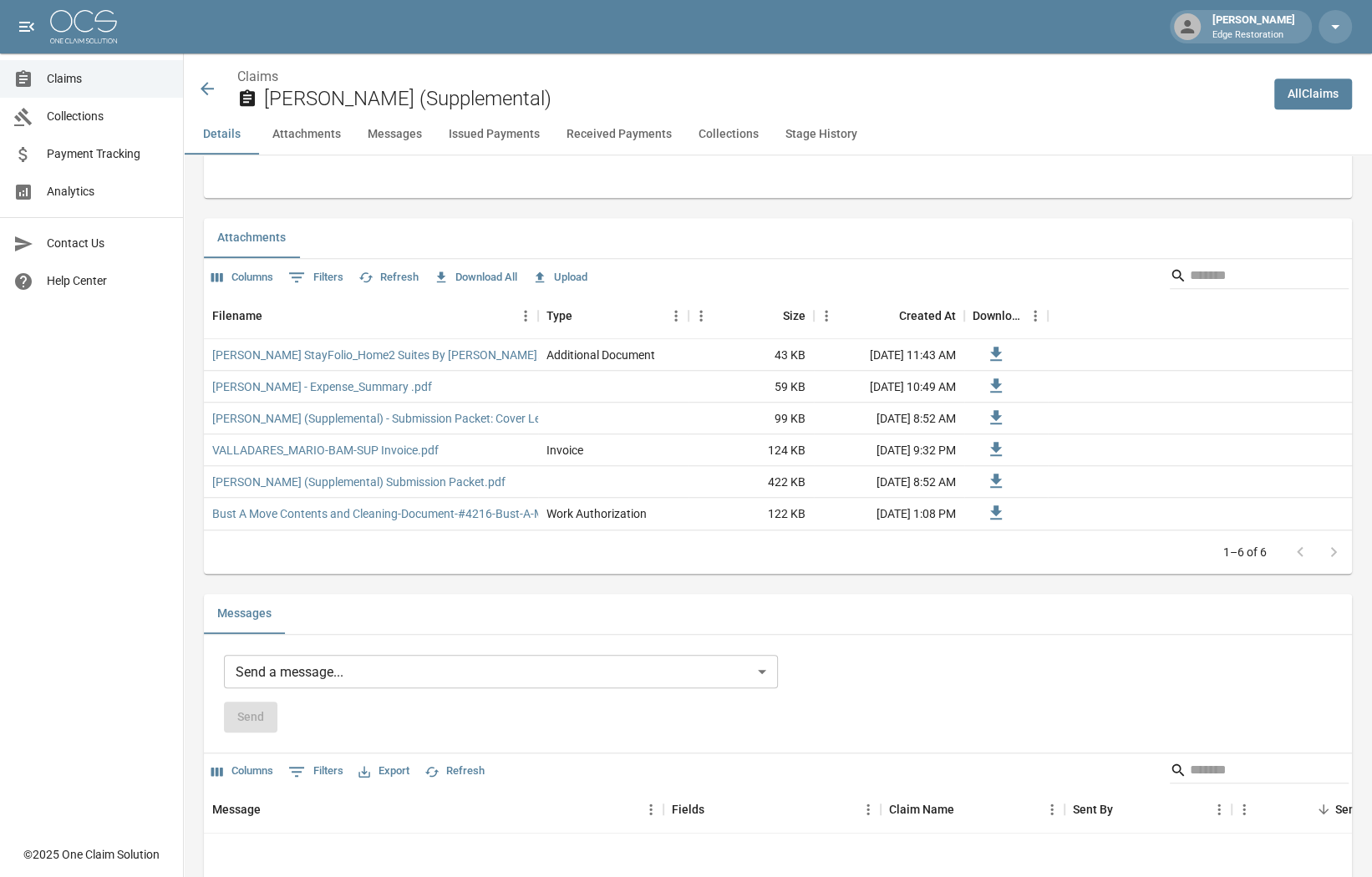
scroll to position [942, 0]
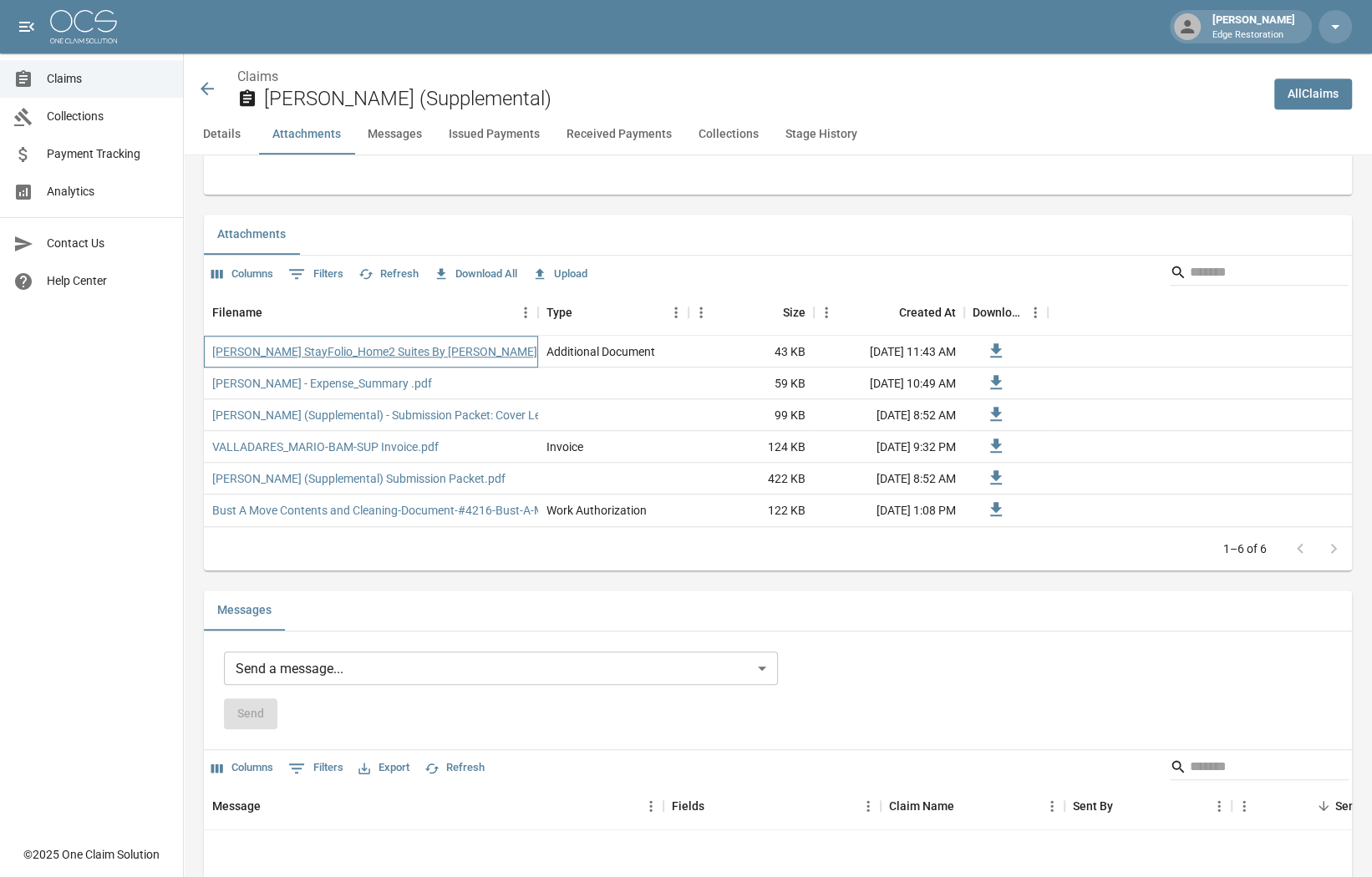
click at [429, 344] on link "Mario Valladares StayFolio_Home2 Suites By Hilton.pdf" at bounding box center [385, 352] width 346 height 17
click at [273, 386] on div "Valladares - Expense_Summary .pdf" at bounding box center [371, 384] width 334 height 32
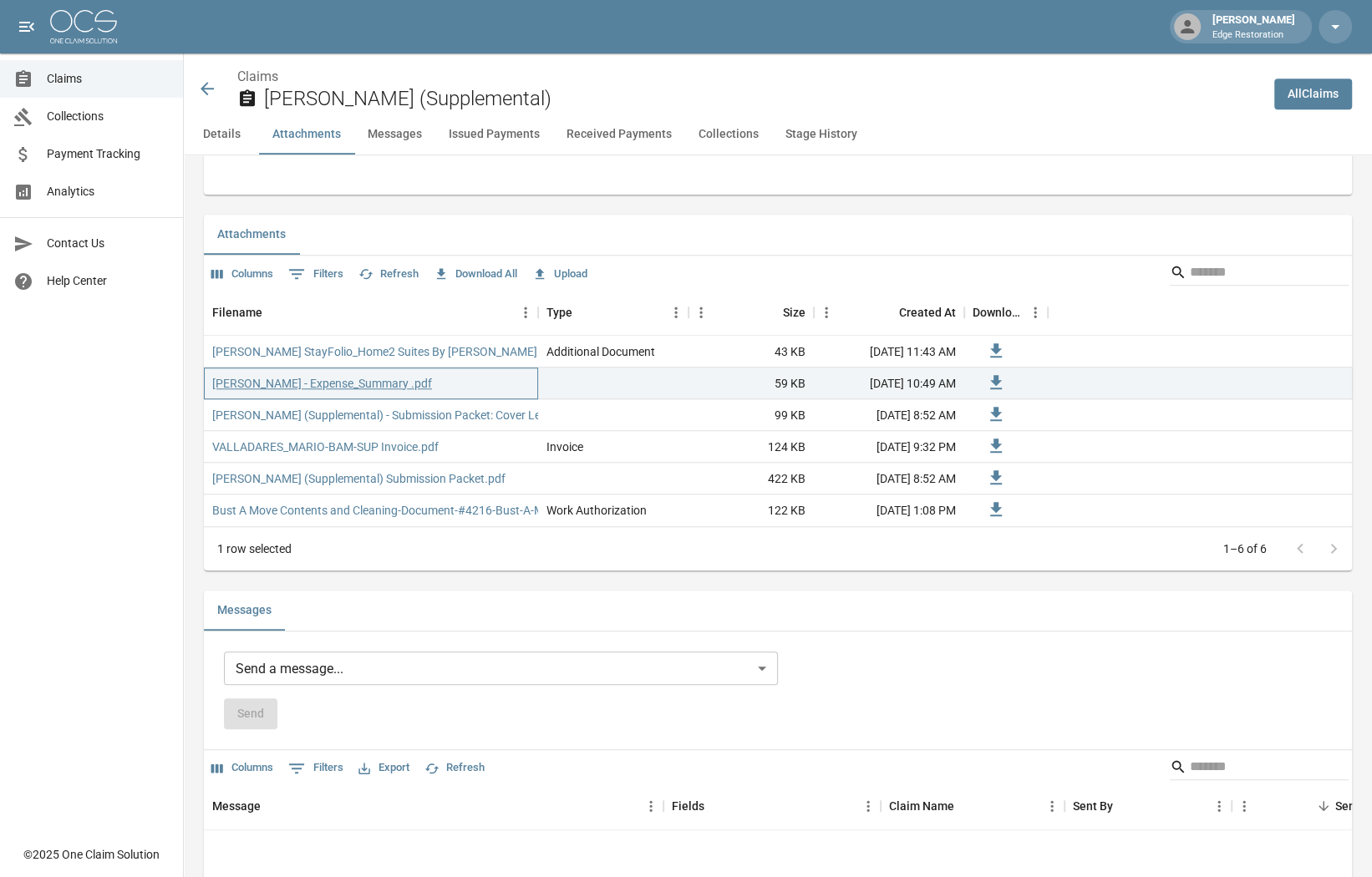
click at [277, 384] on link "Valladares - Expense_Summary .pdf" at bounding box center [322, 383] width 220 height 17
click at [364, 379] on link "Valladares - Expense_Summary .pdf" at bounding box center [322, 383] width 220 height 17
click at [436, 444] on link "VALLADARES_MARIO-BAM-SUP Invoice.pdf" at bounding box center [325, 446] width 227 height 17
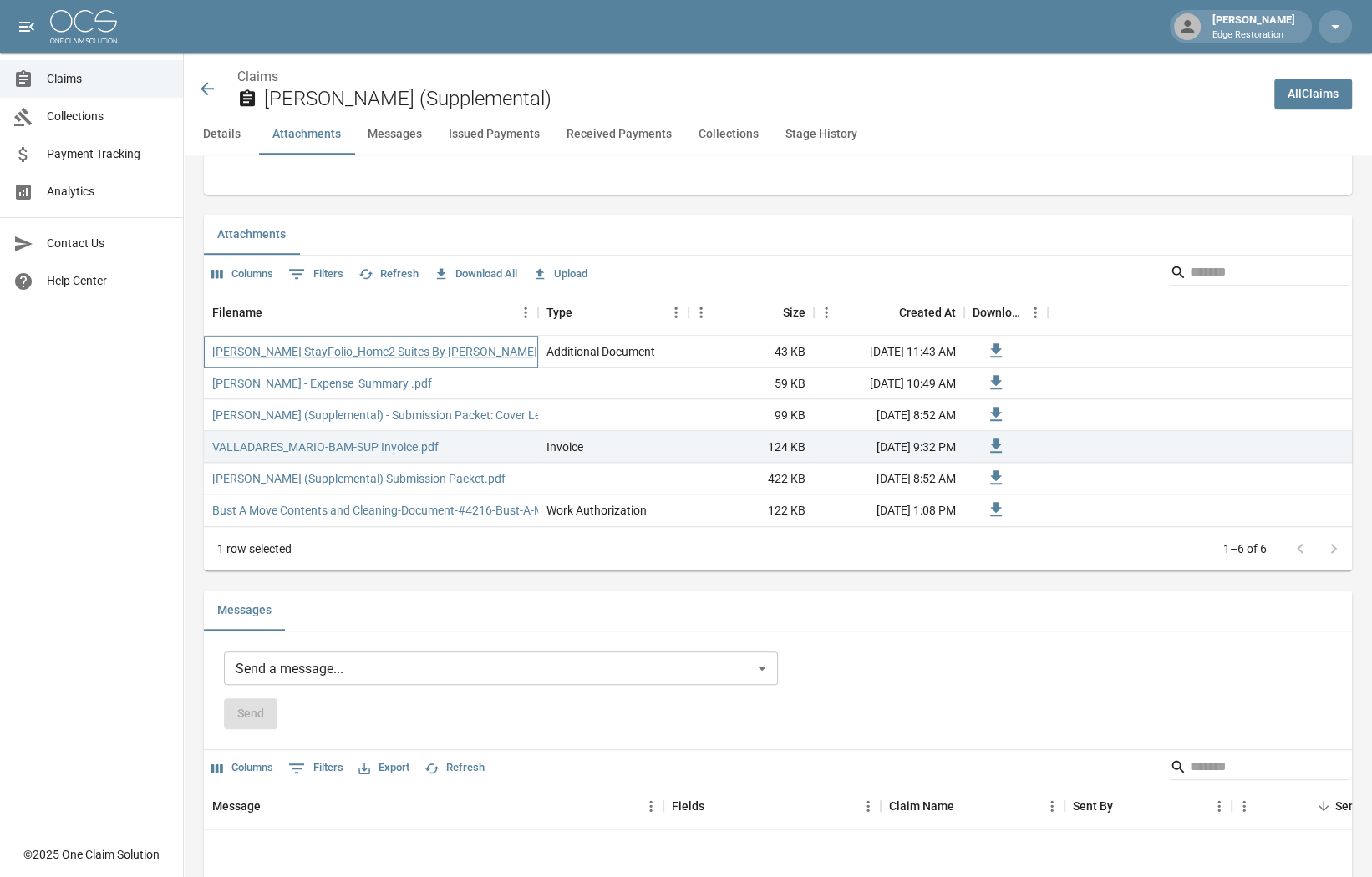
click at [329, 349] on link "Mario Valladares StayFolio_Home2 Suites By Hilton.pdf" at bounding box center [385, 352] width 346 height 17
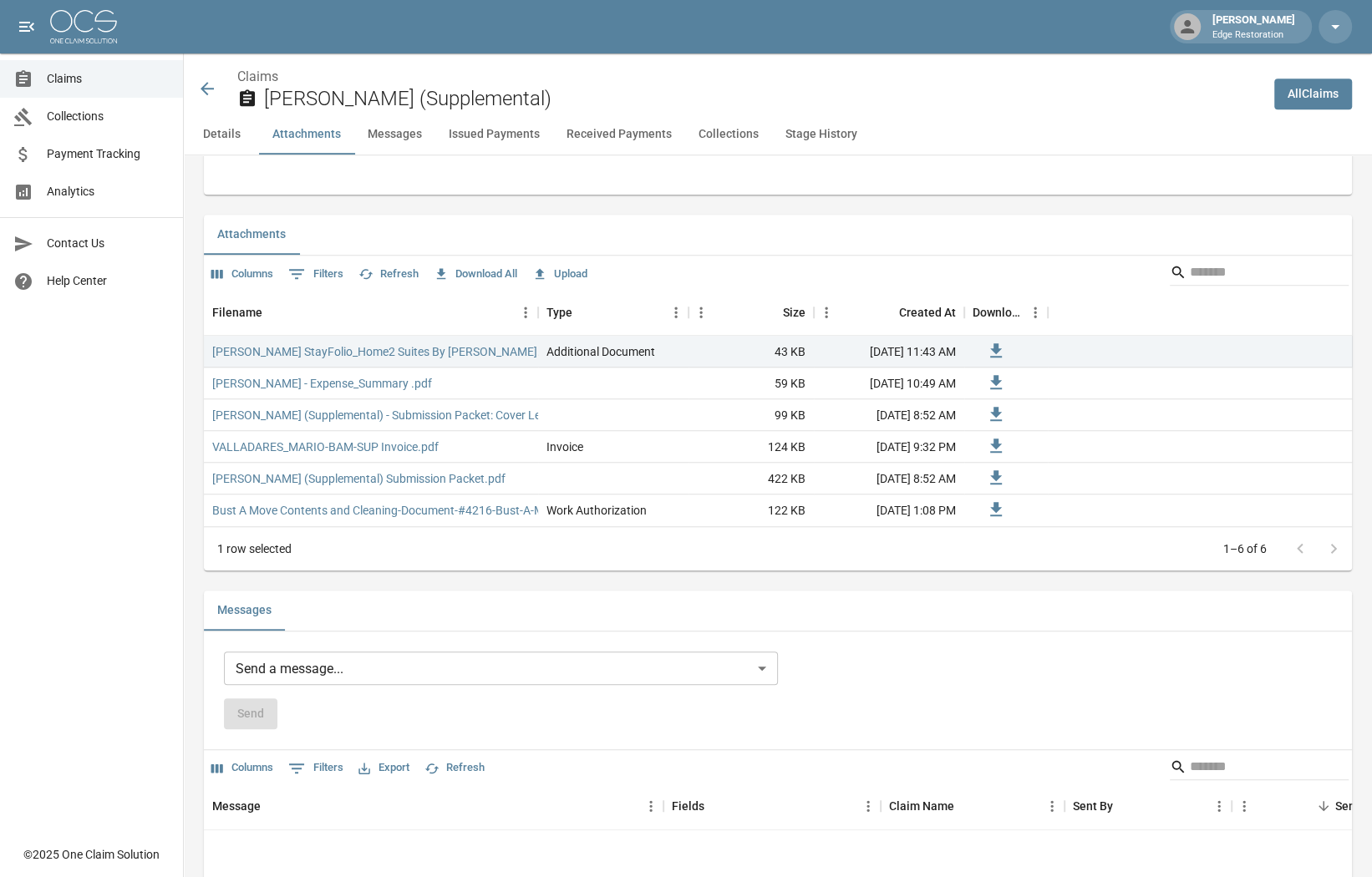
click at [207, 83] on icon at bounding box center [207, 89] width 20 height 20
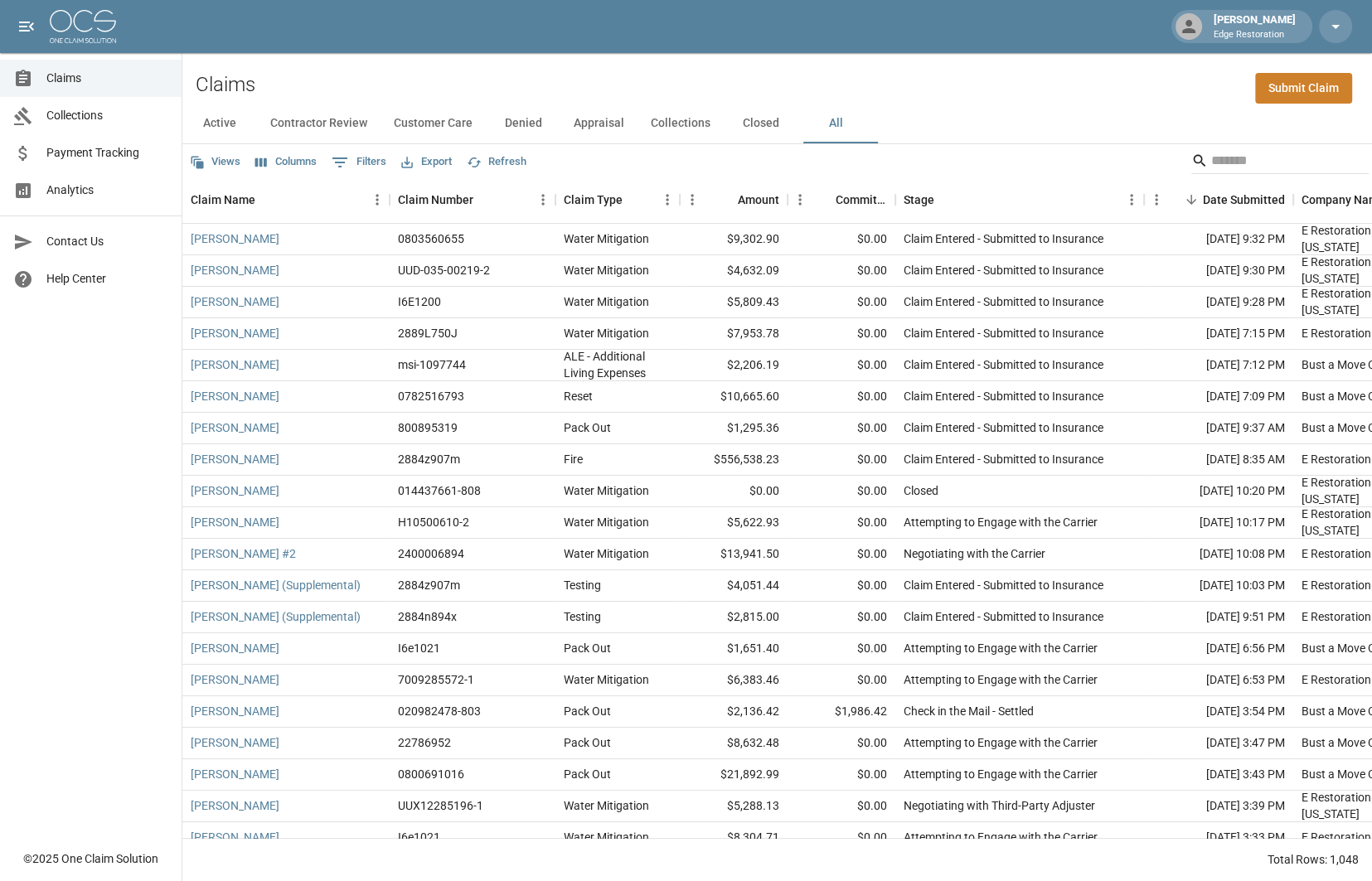
click at [268, 158] on button "Columns" at bounding box center [286, 162] width 69 height 26
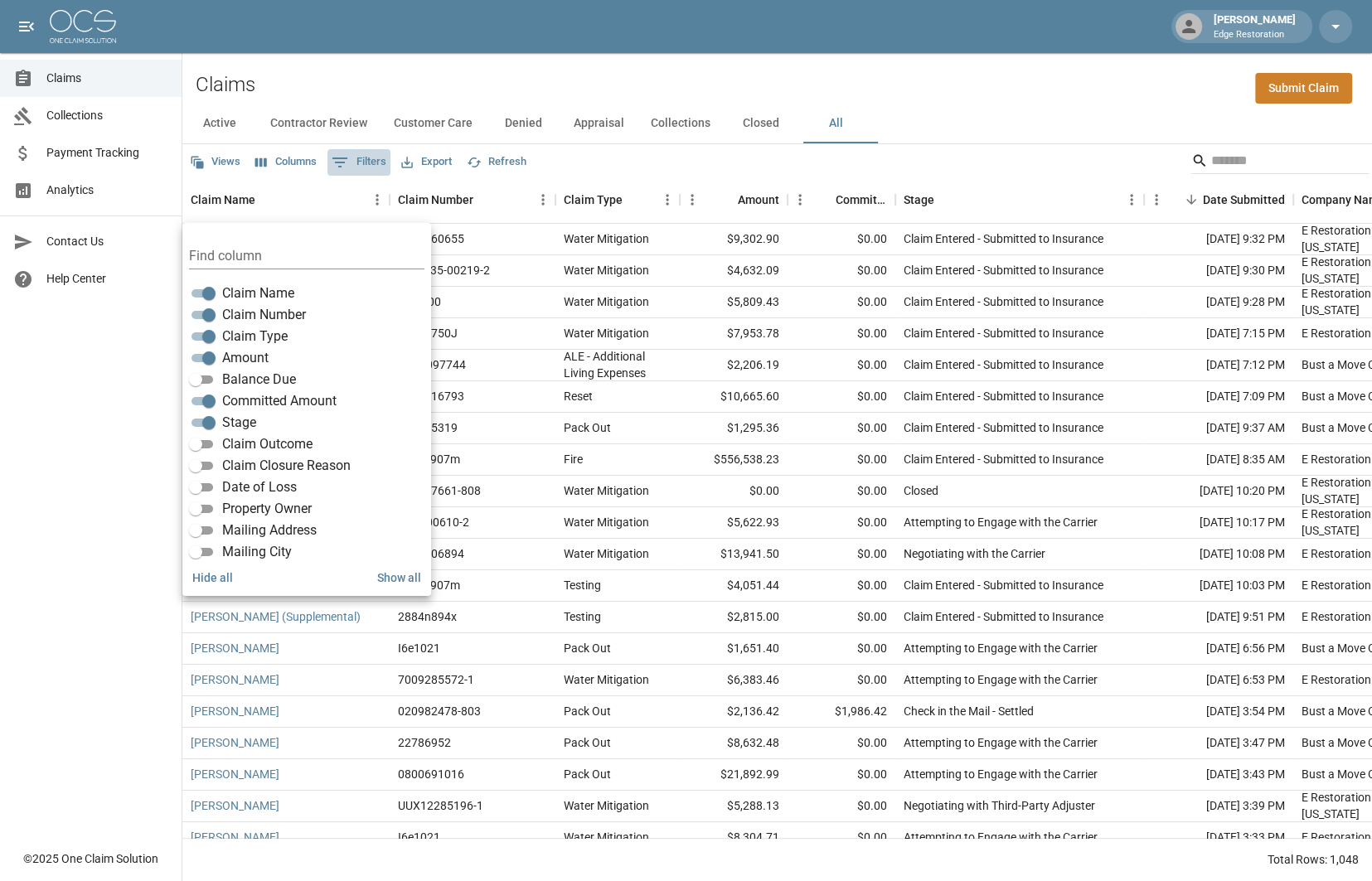
click at [376, 161] on button "0 Filters" at bounding box center [359, 162] width 63 height 27
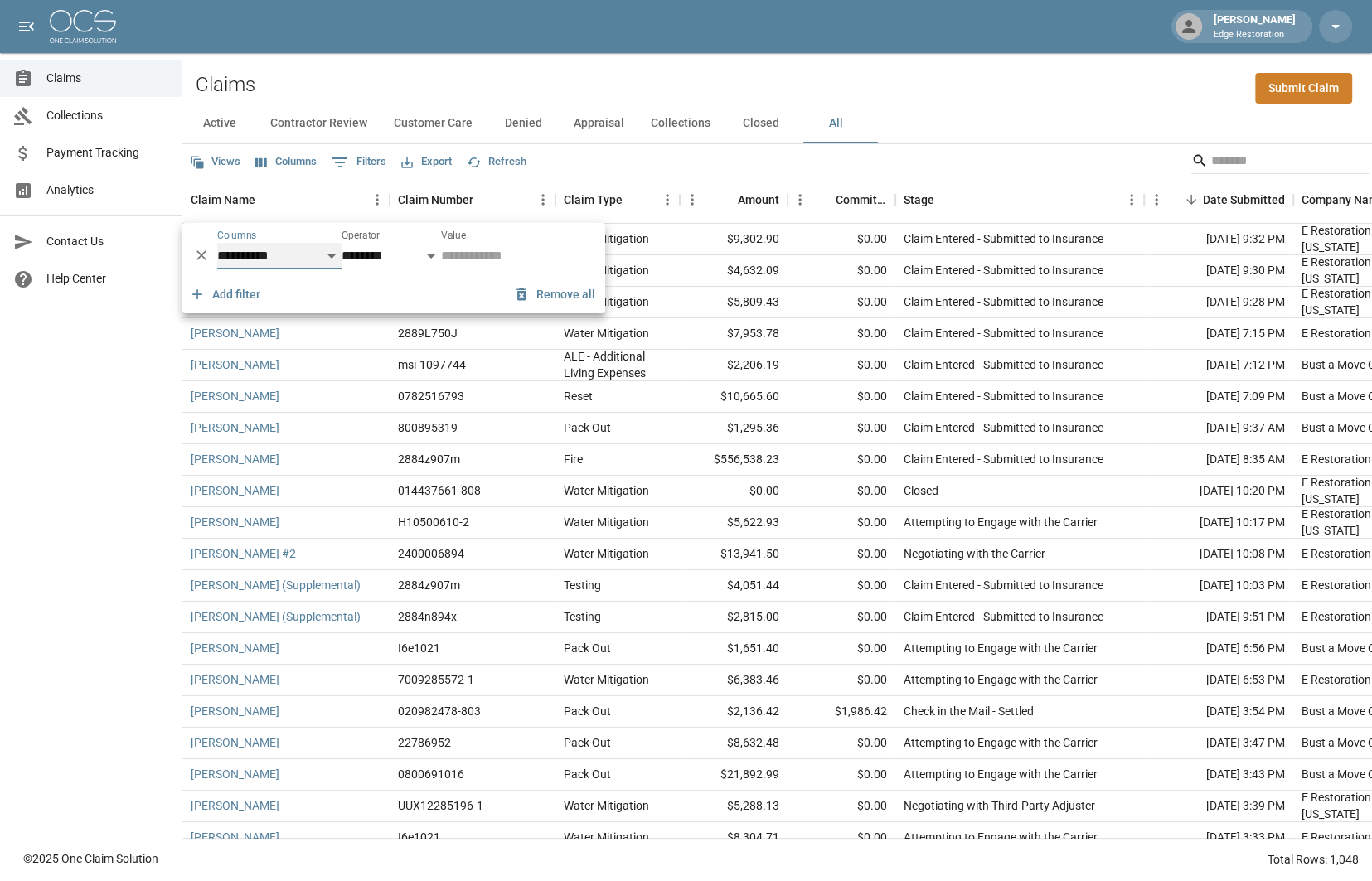
select select "**********"
select select "**"
select select "**********"
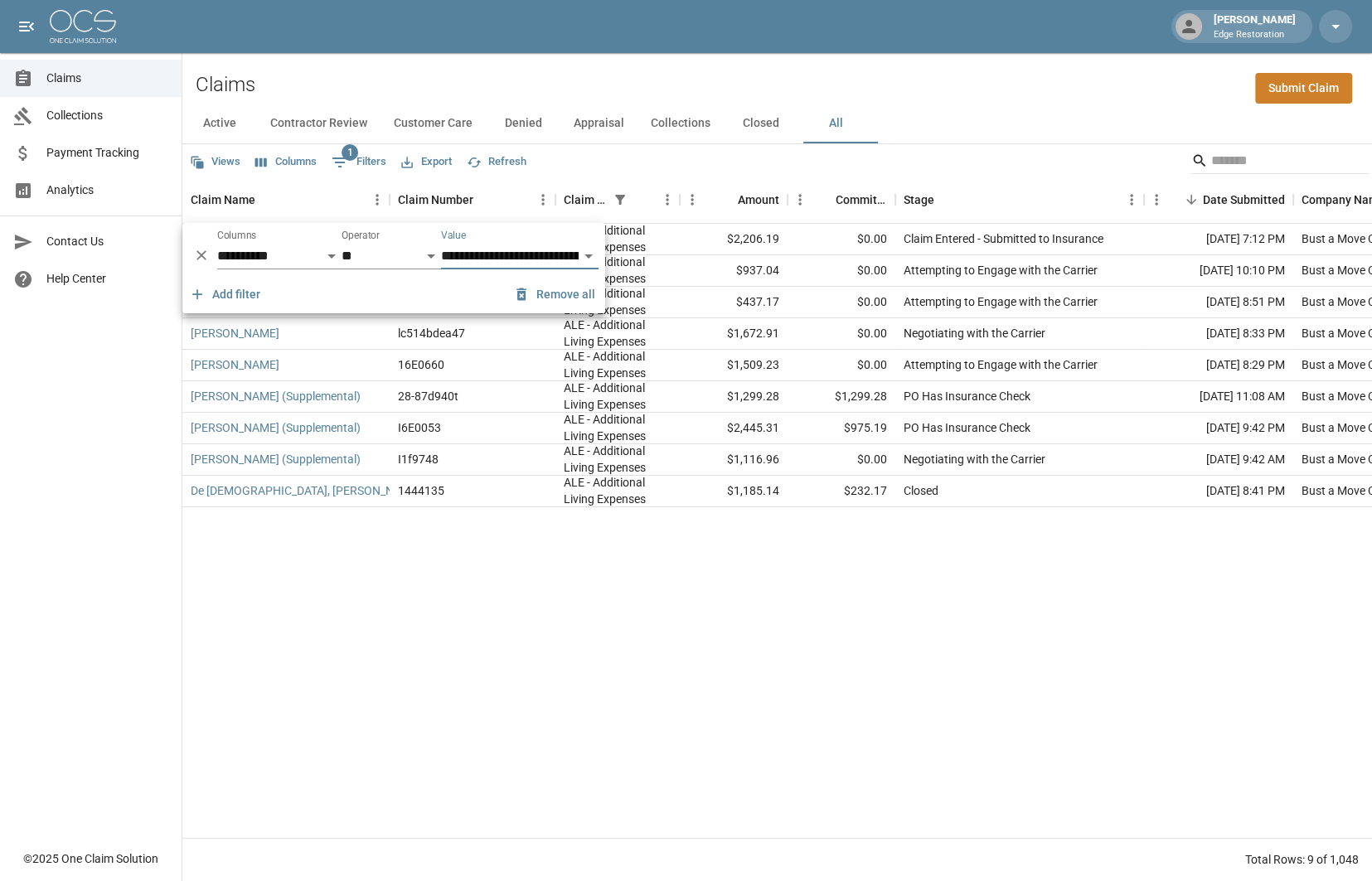
click at [727, 613] on div "Debra Anderson msi-1097744 ALE - Additional Living Expenses $2,206.19 $0.00 Cla…" at bounding box center [957, 531] width 1549 height 614
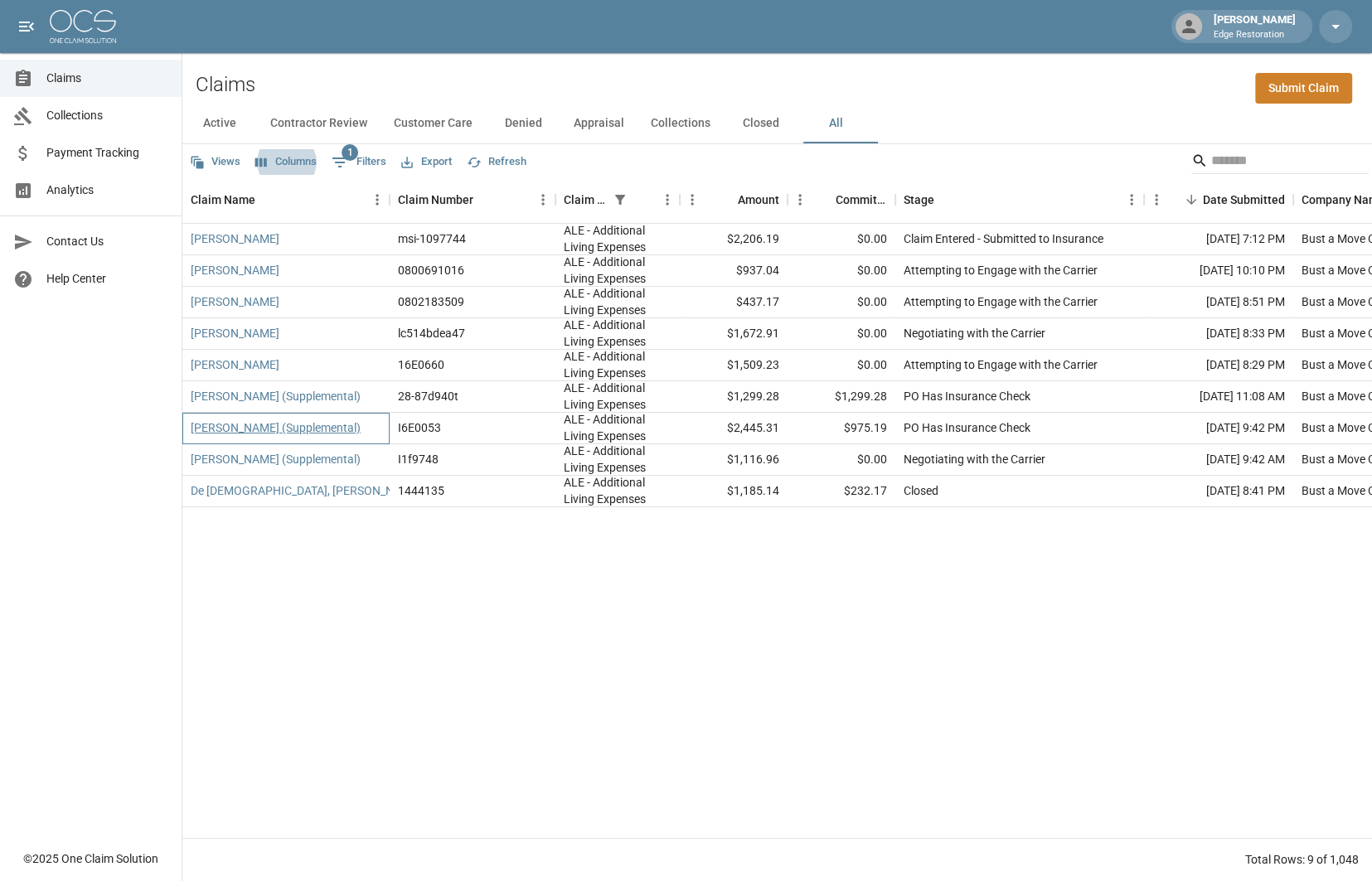
click at [311, 429] on link "[PERSON_NAME] (Supplemental)" at bounding box center [275, 427] width 170 height 17
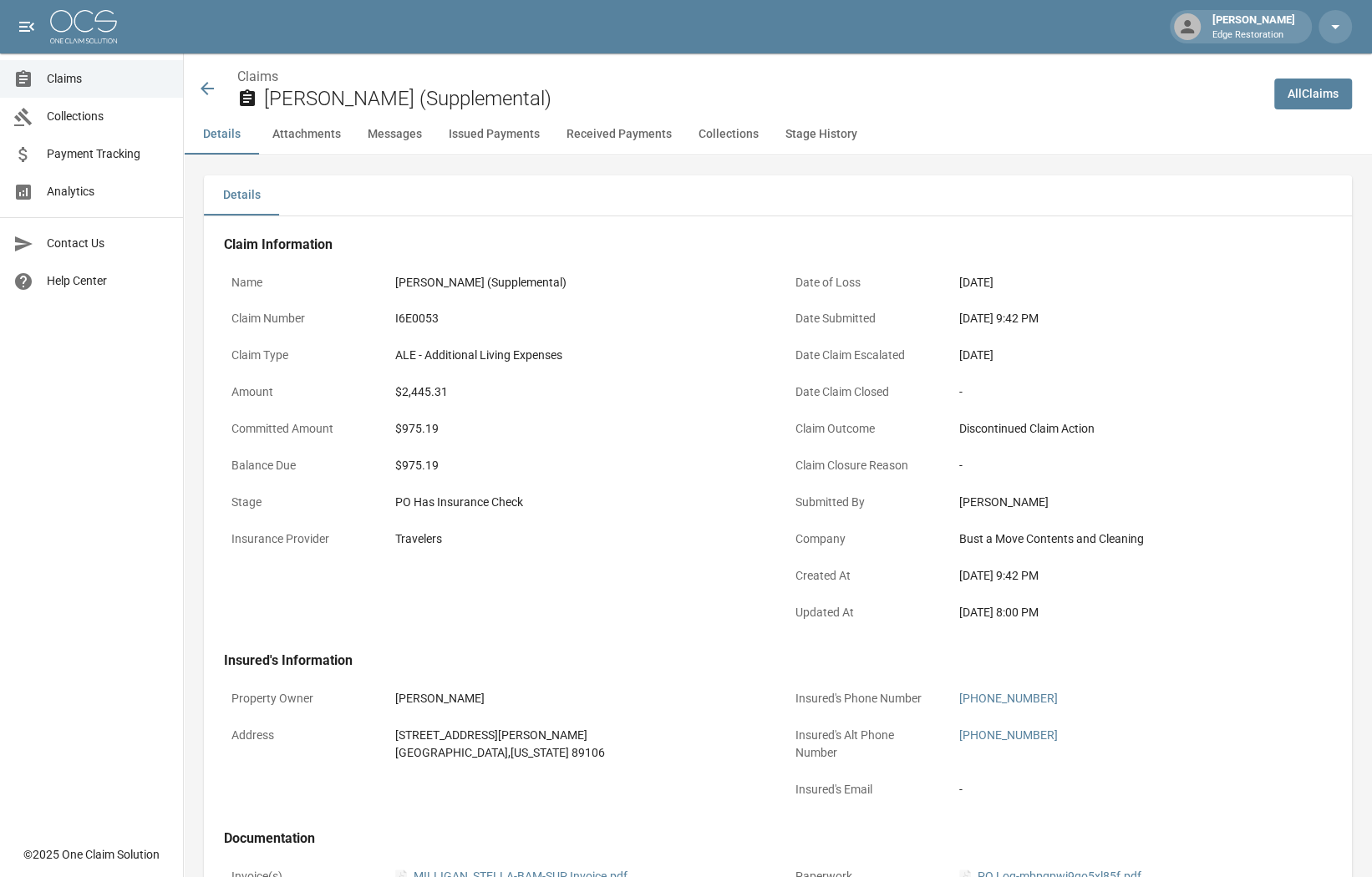
click at [388, 136] on button "Messages" at bounding box center [394, 135] width 81 height 40
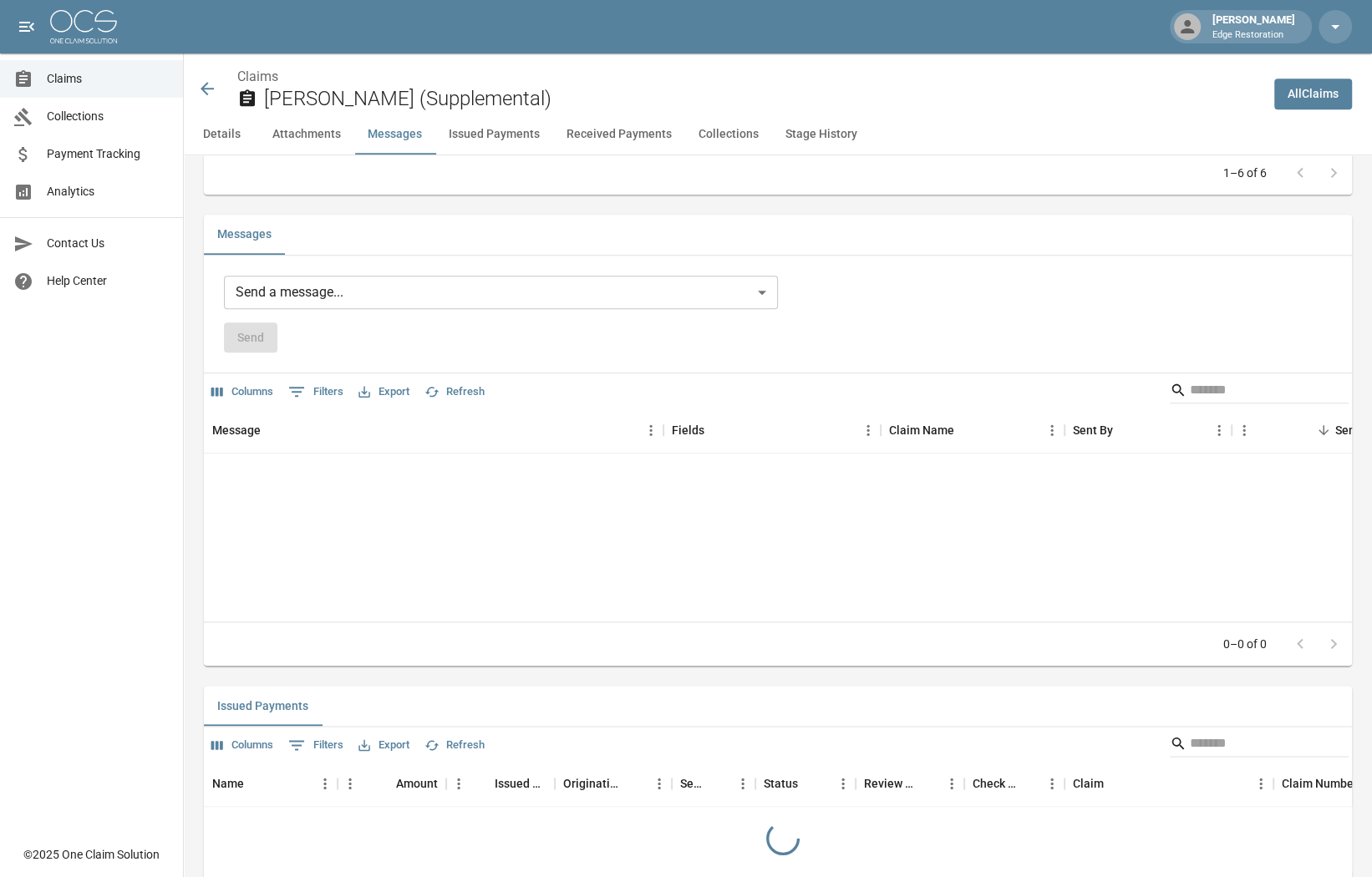
click at [362, 289] on body "Matthew Kelly Edge Restoration Claims Collections Payment Tracking Analytics Co…" at bounding box center [686, 571] width 1372 height 3752
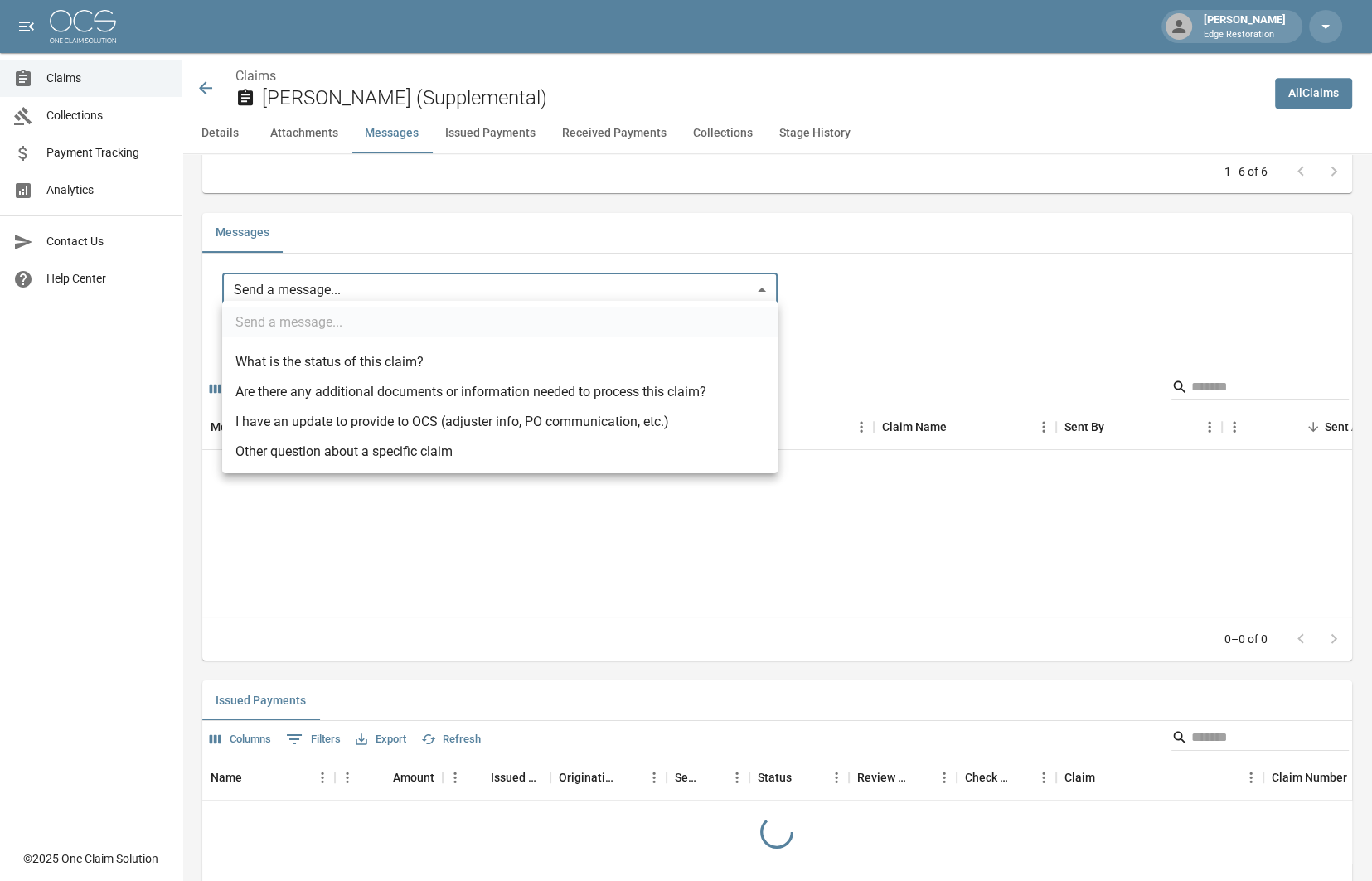
click at [371, 424] on li "I have an update to provide to OCS (adjuster info, PO communication, etc.)" at bounding box center [500, 421] width 555 height 30
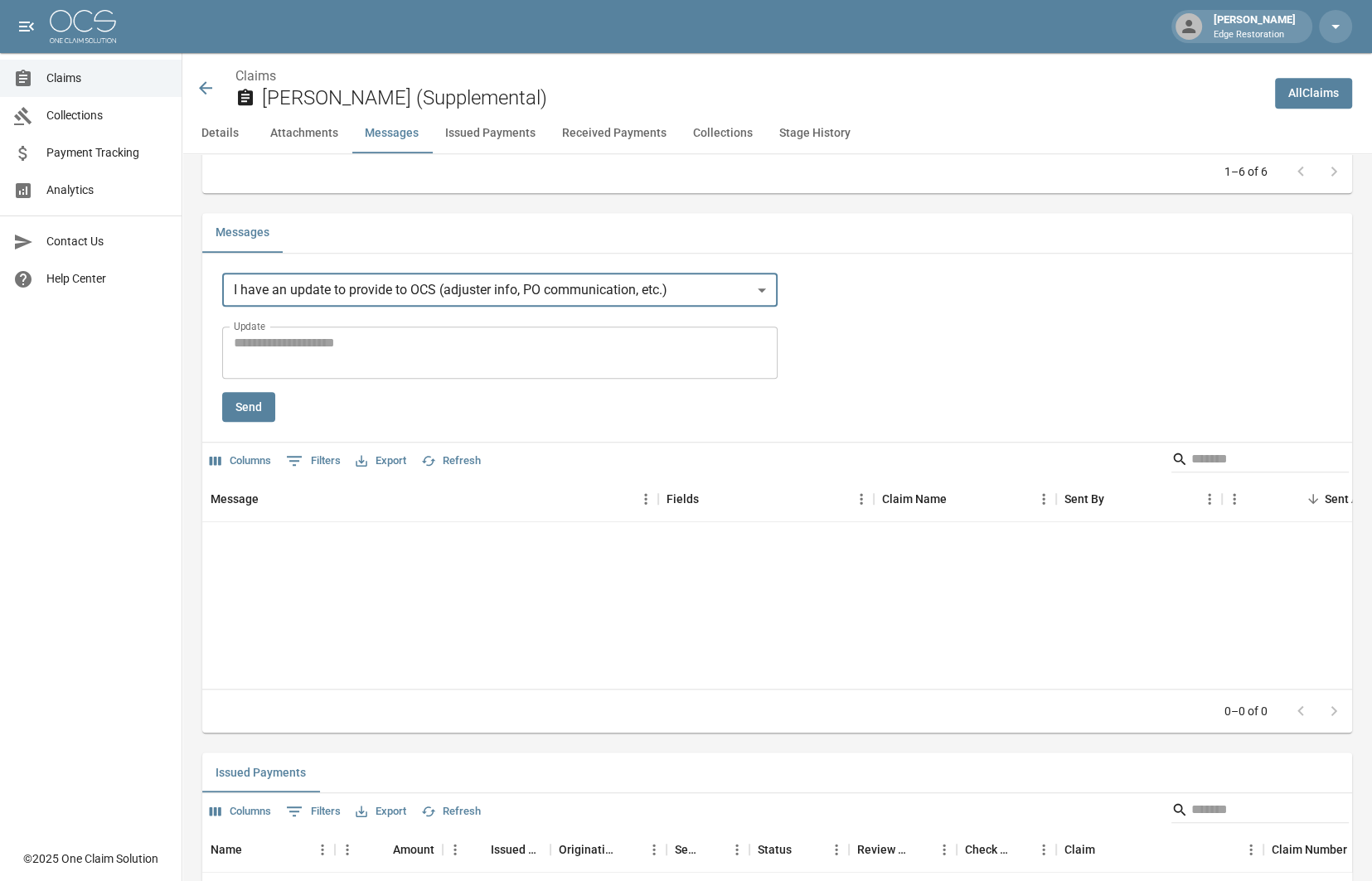
type input "**********"
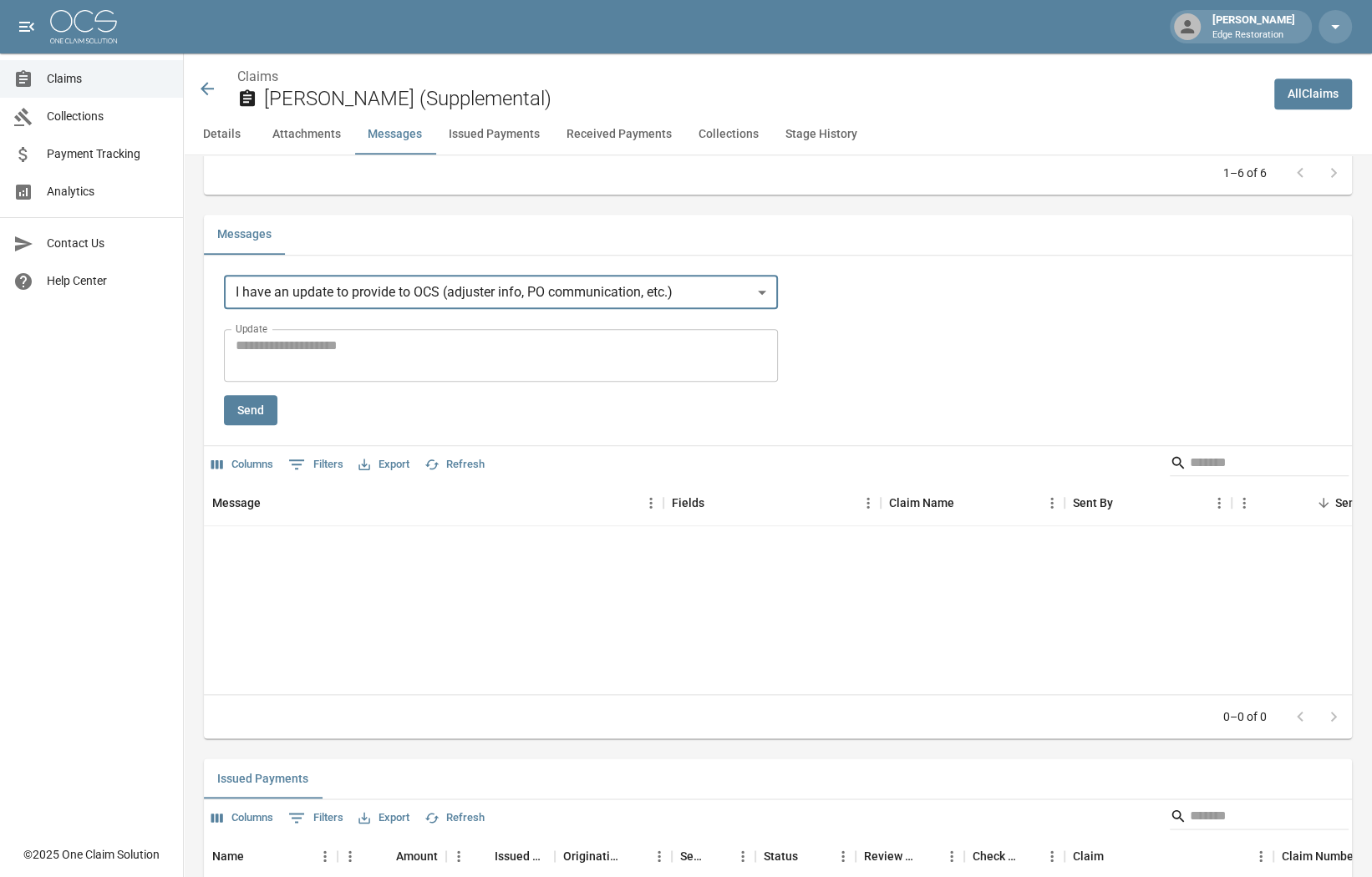
click at [334, 357] on textarea "Update" at bounding box center [501, 355] width 531 height 38
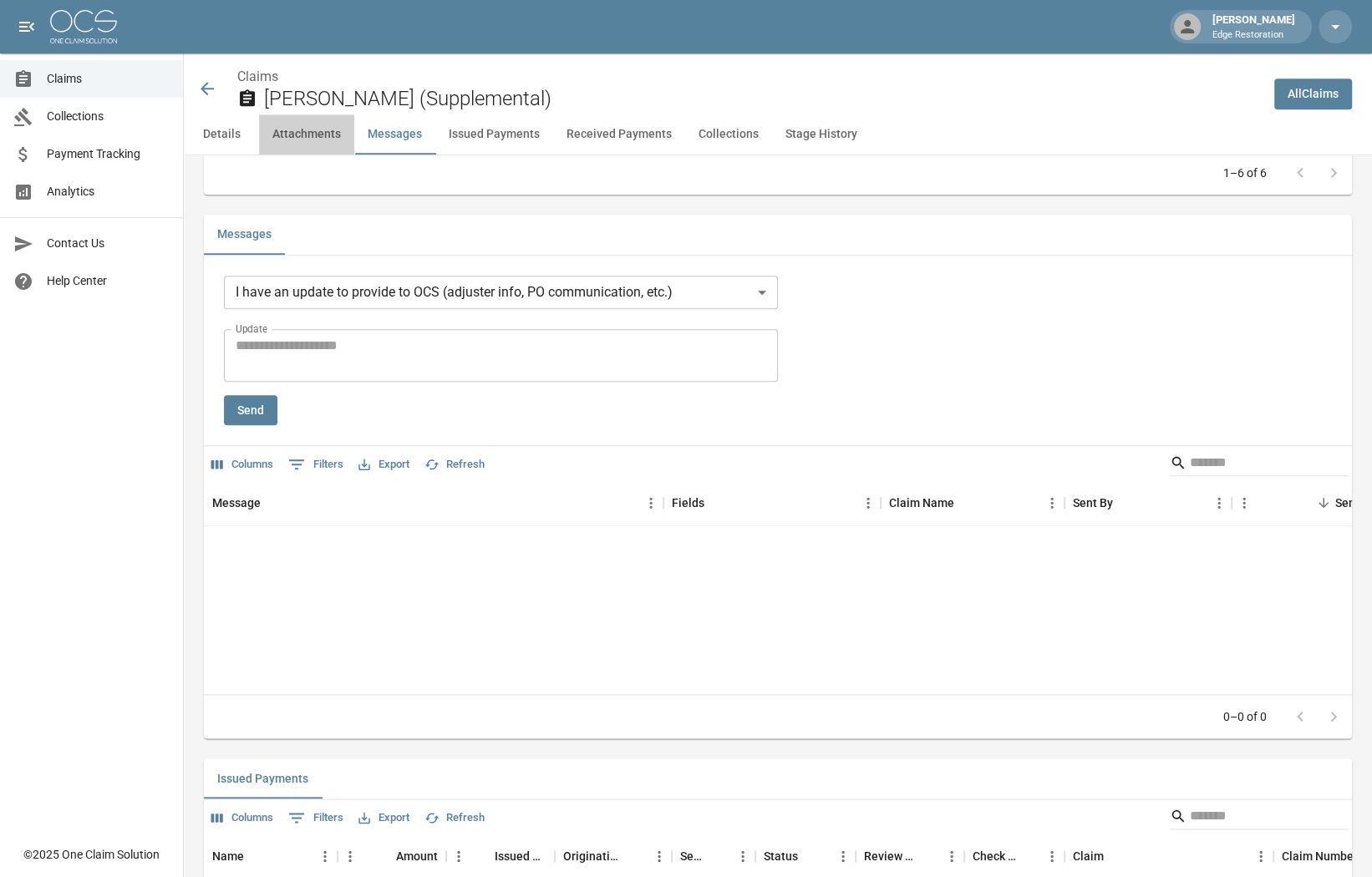
click at [282, 141] on button "Attachments" at bounding box center [306, 135] width 95 height 40
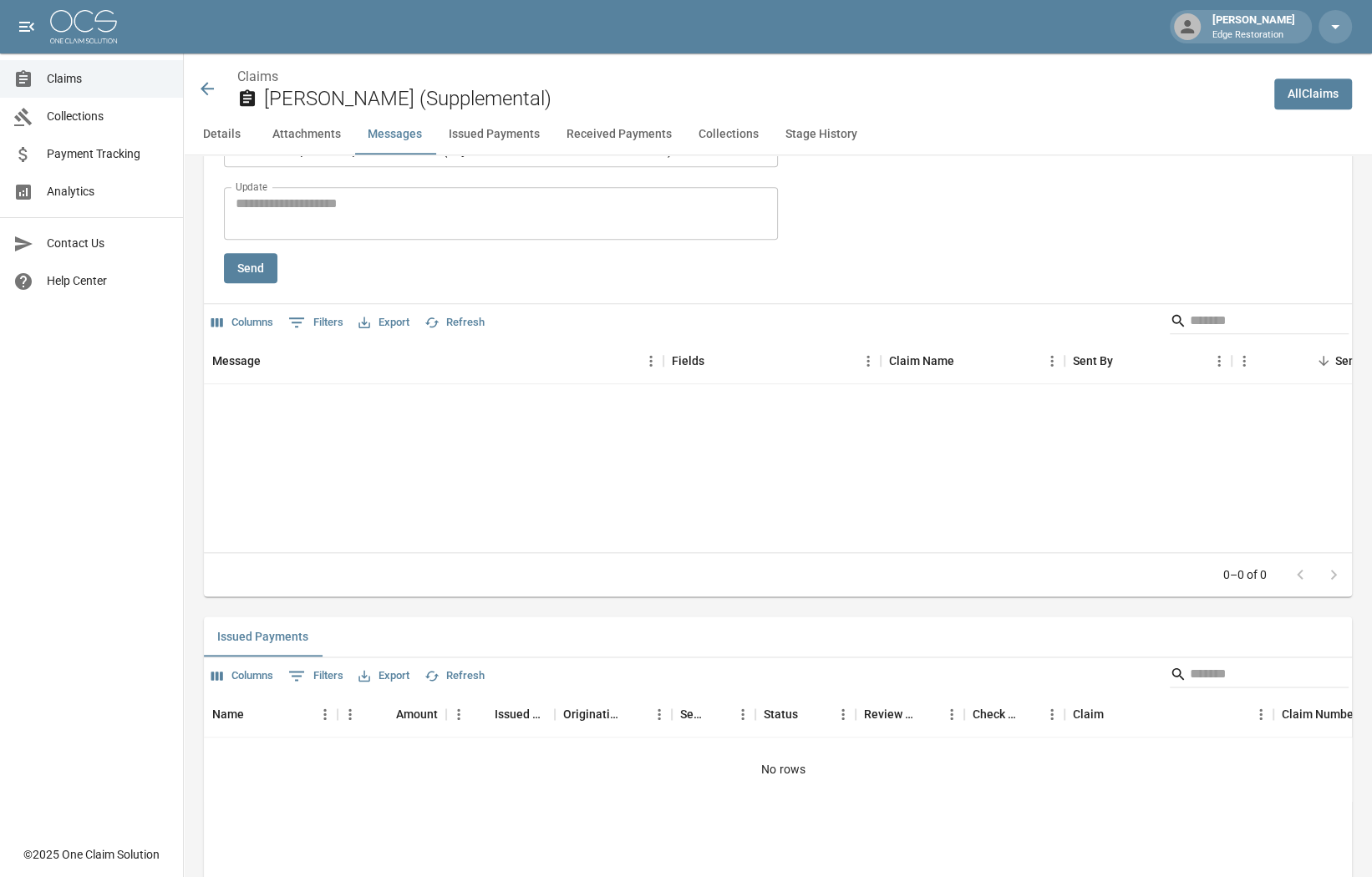
scroll to position [869, 0]
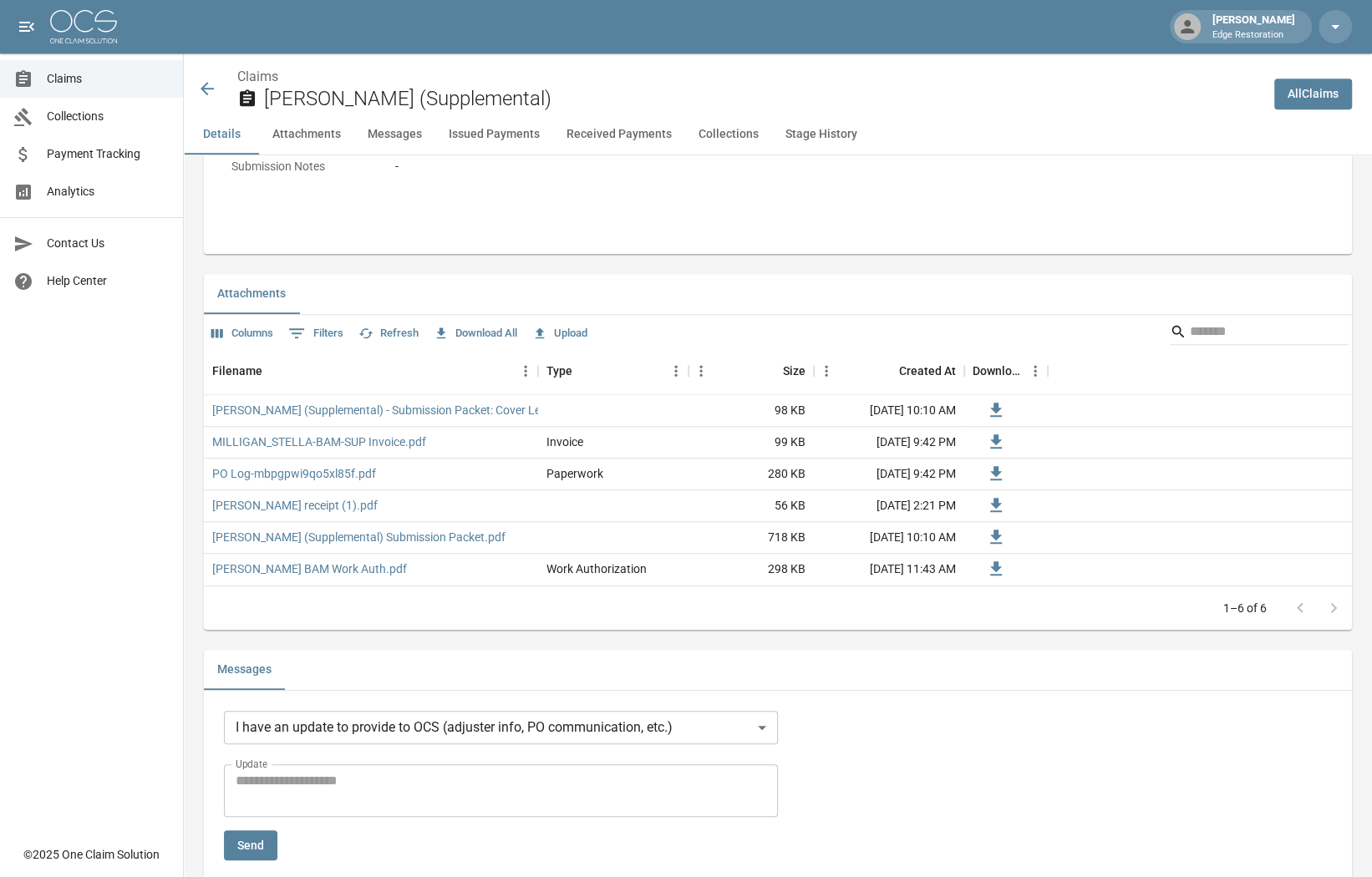
click at [214, 94] on icon at bounding box center [207, 89] width 20 height 20
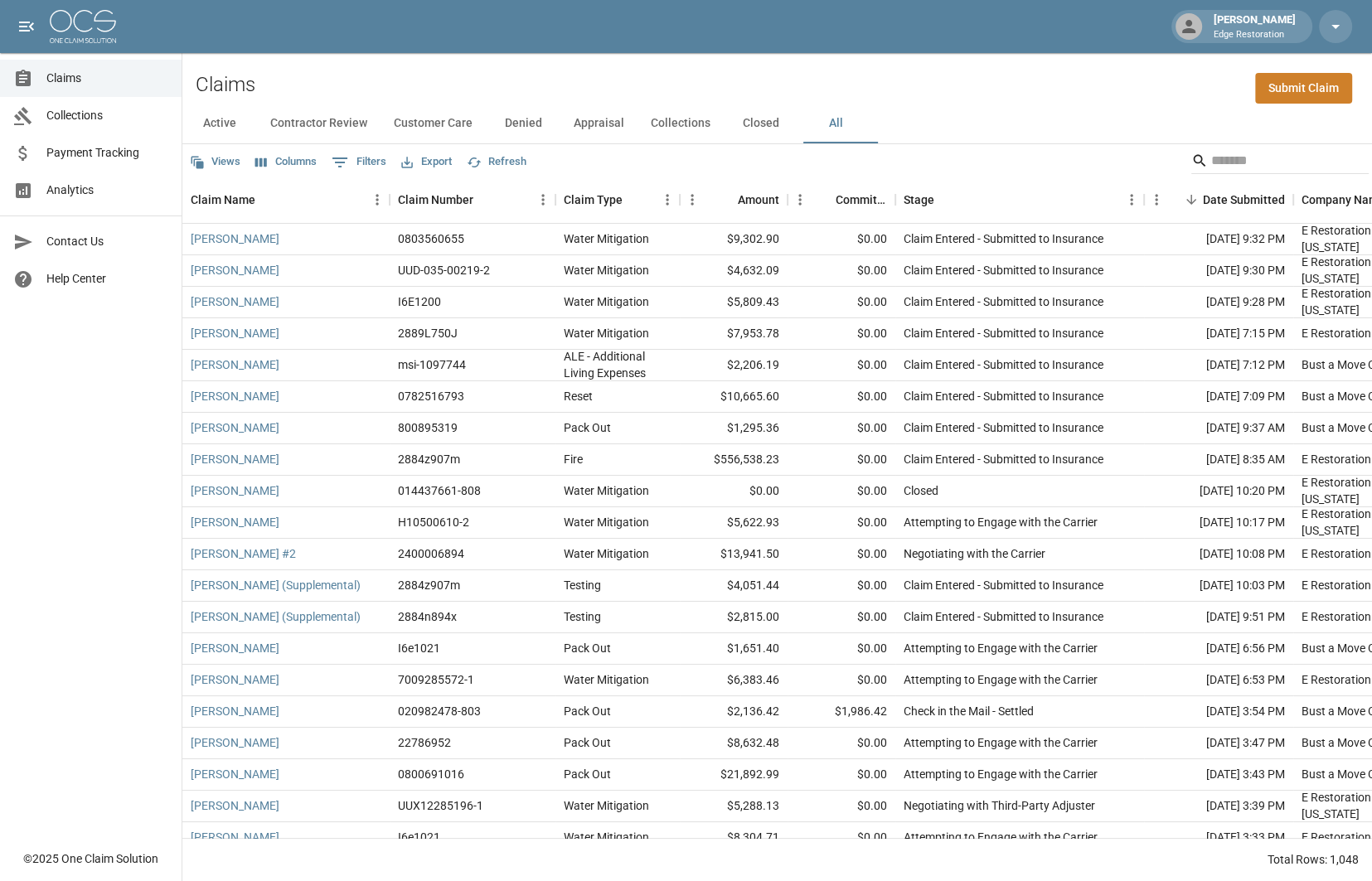
click at [372, 160] on button "0 Filters" at bounding box center [359, 162] width 63 height 27
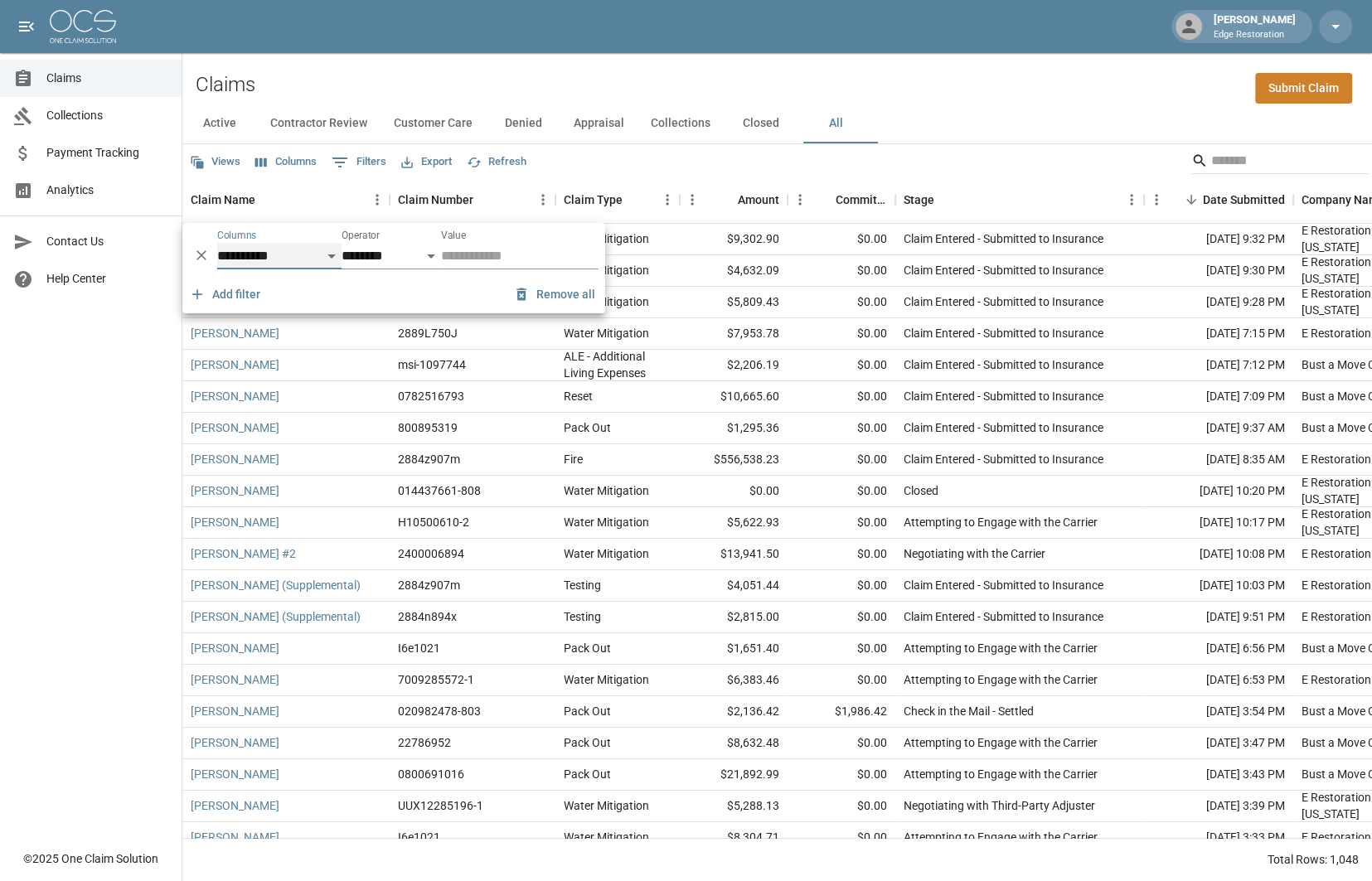
select select "**********"
select select "**"
select select "**********"
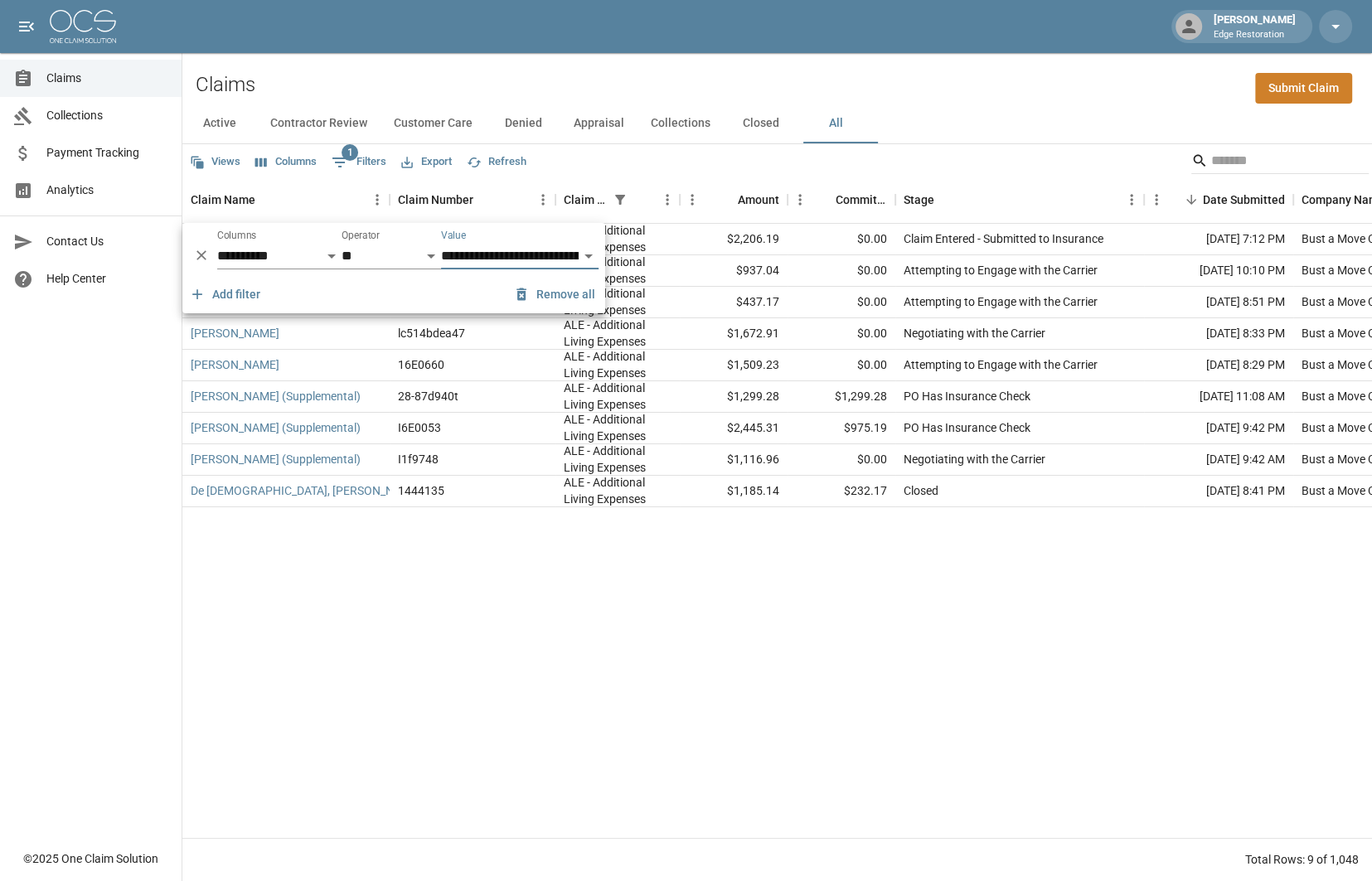
drag, startPoint x: 741, startPoint y: 652, endPoint x: 729, endPoint y: 645, distance: 13.9
click at [741, 652] on div "Debra Anderson msi-1097744 ALE - Additional Living Expenses $2,206.19 $0.00 Cla…" at bounding box center [957, 531] width 1549 height 614
